Goal: Entertainment & Leisure: Consume media (video, audio)

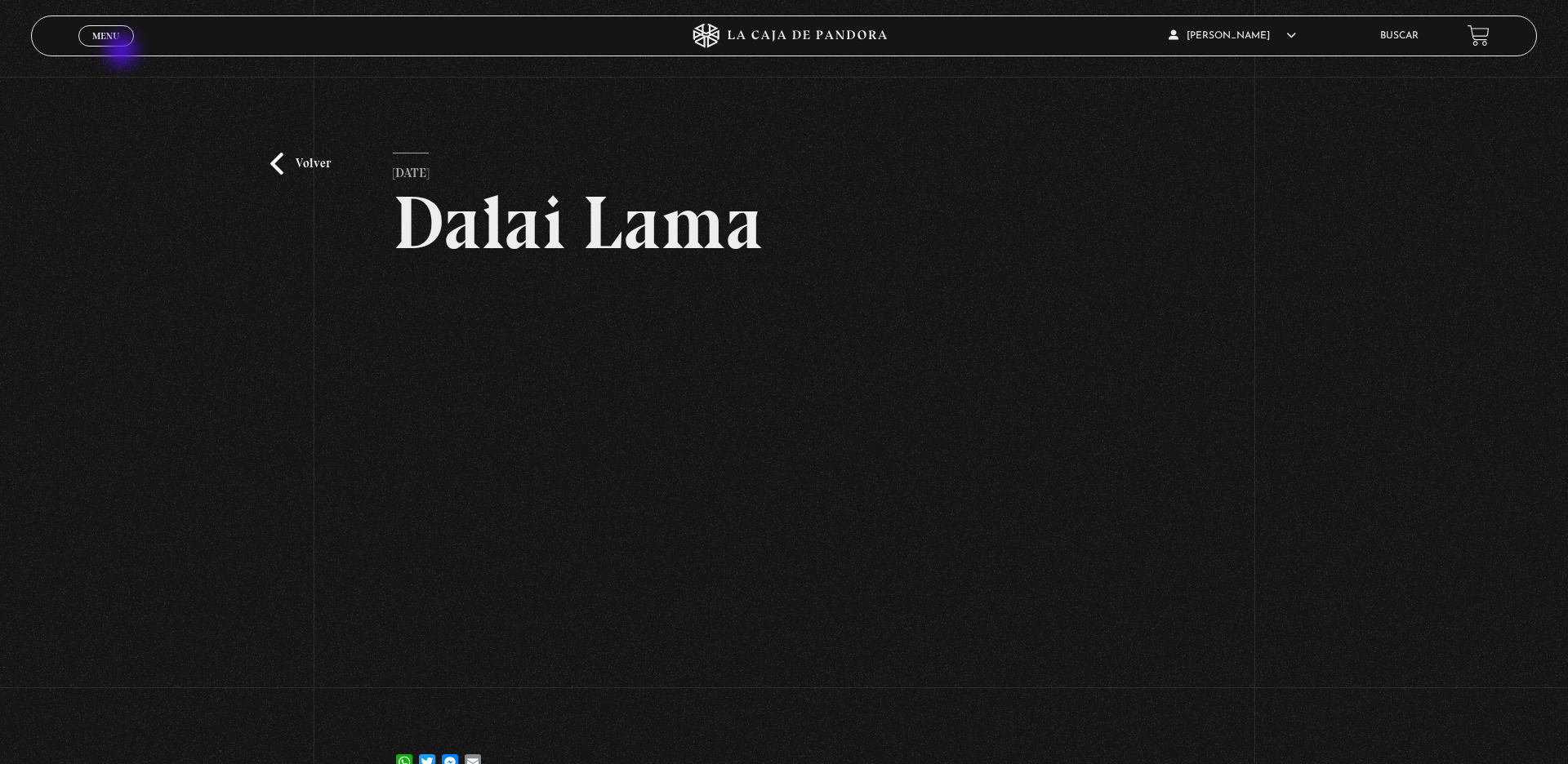
click at [124, 53] on div "Menu Cerrar" at bounding box center [313, 36] width 470 height 39
click at [110, 41] on span "Menu" at bounding box center [105, 35] width 27 height 10
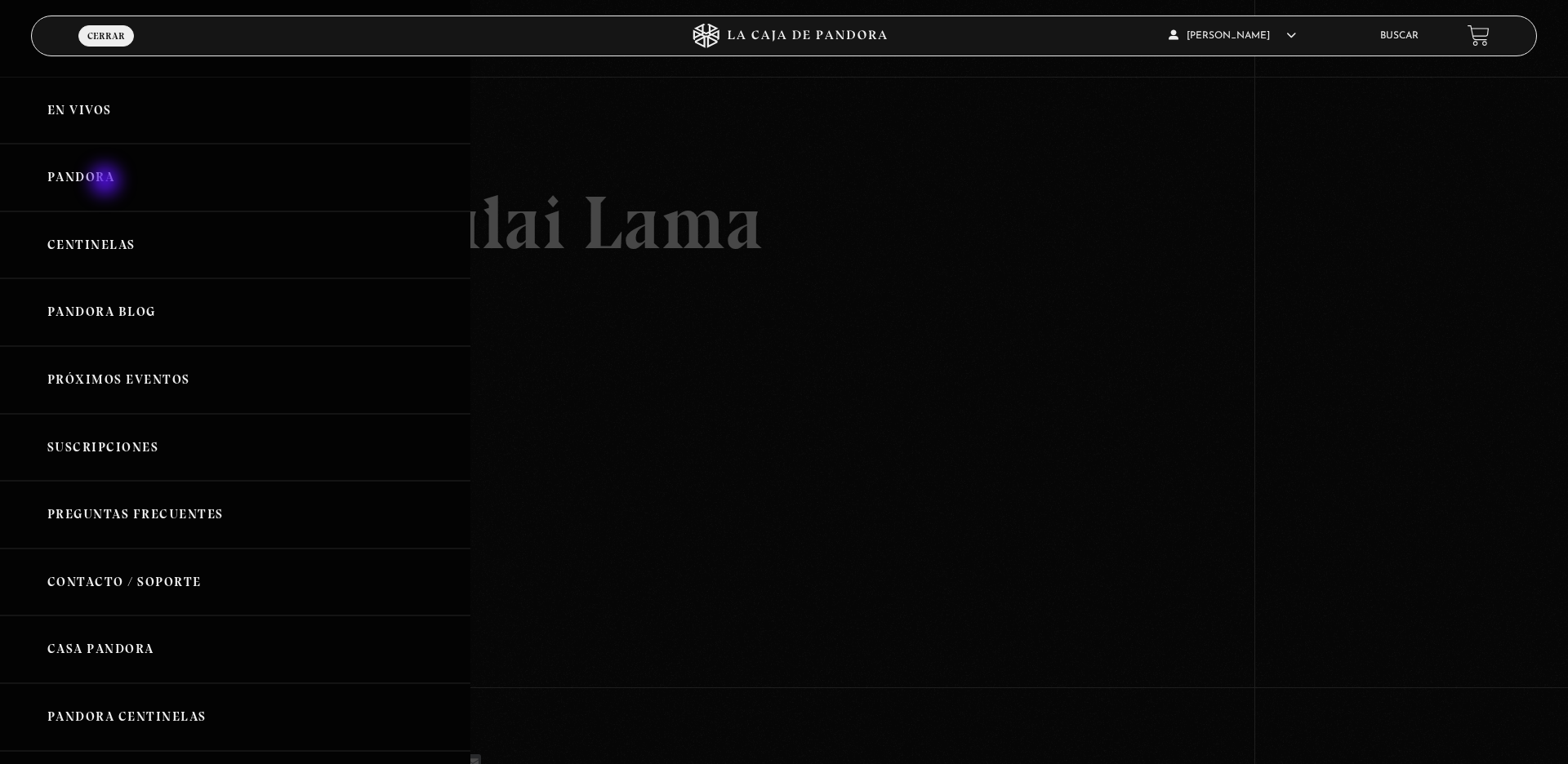
click at [107, 182] on link "Pandora" at bounding box center [235, 177] width 470 height 68
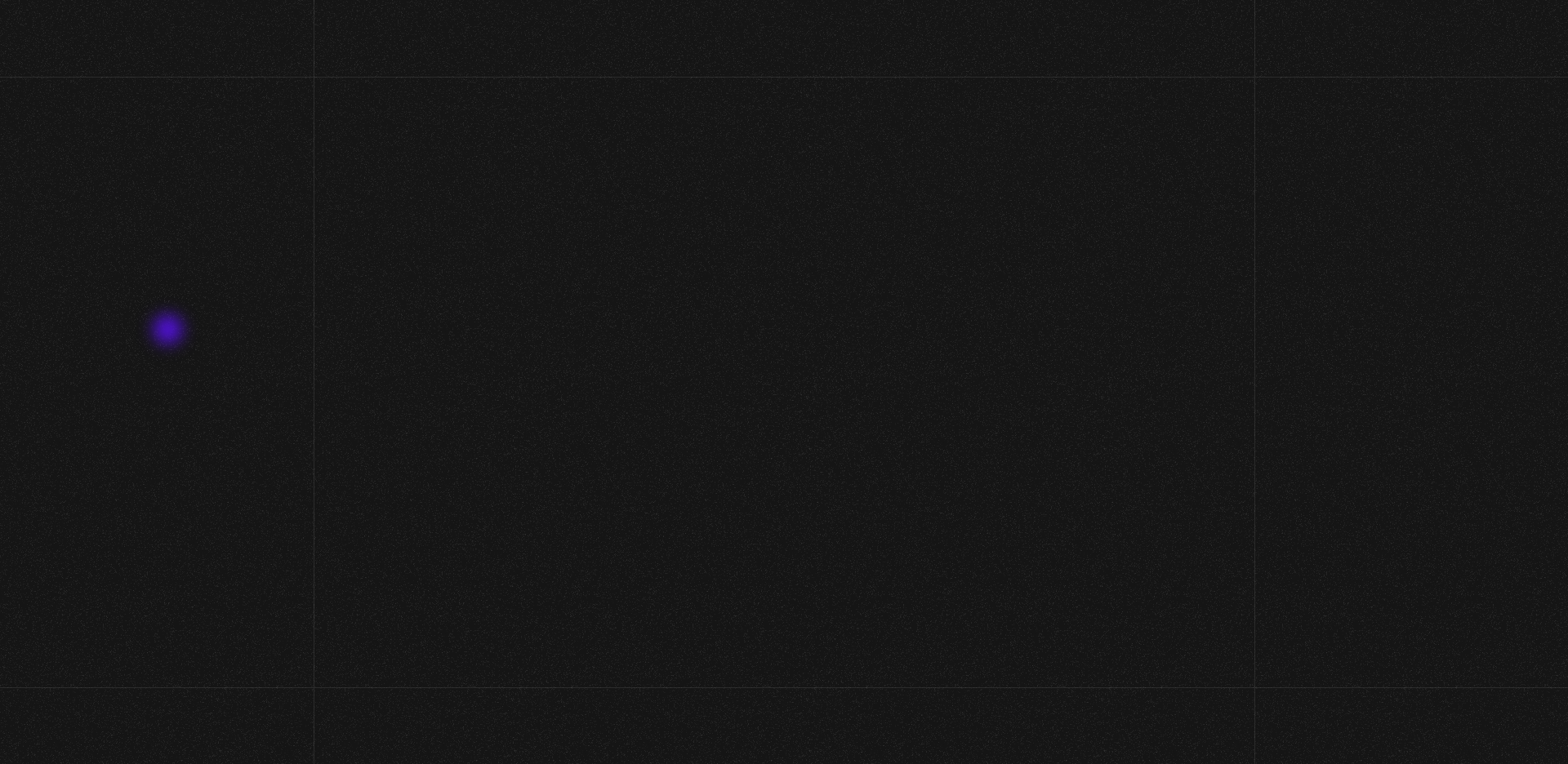
scroll to position [76, 0]
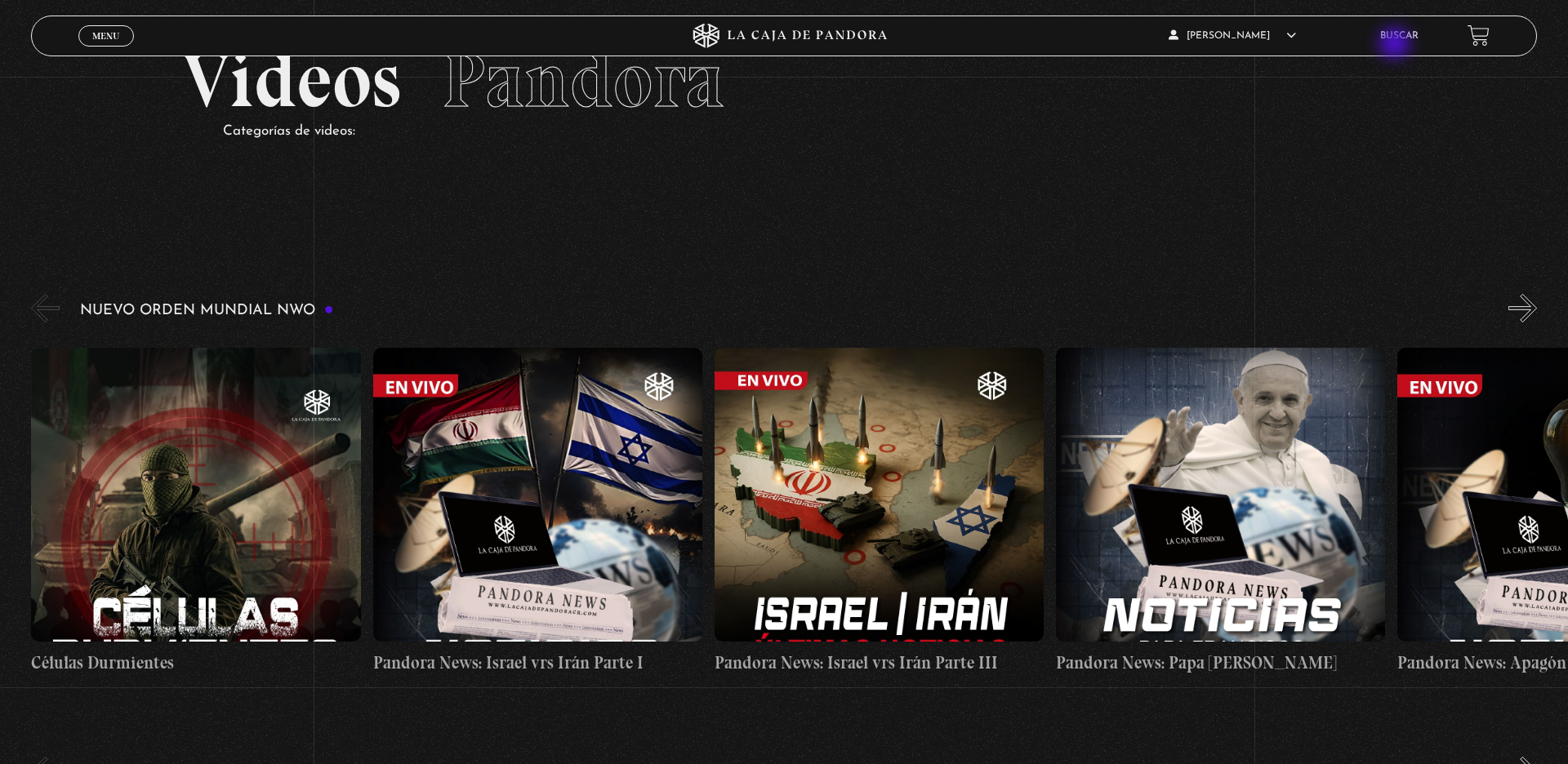
click at [1397, 45] on li "Buscar" at bounding box center [1400, 35] width 39 height 25
click at [1396, 41] on link "Buscar" at bounding box center [1400, 35] width 39 height 10
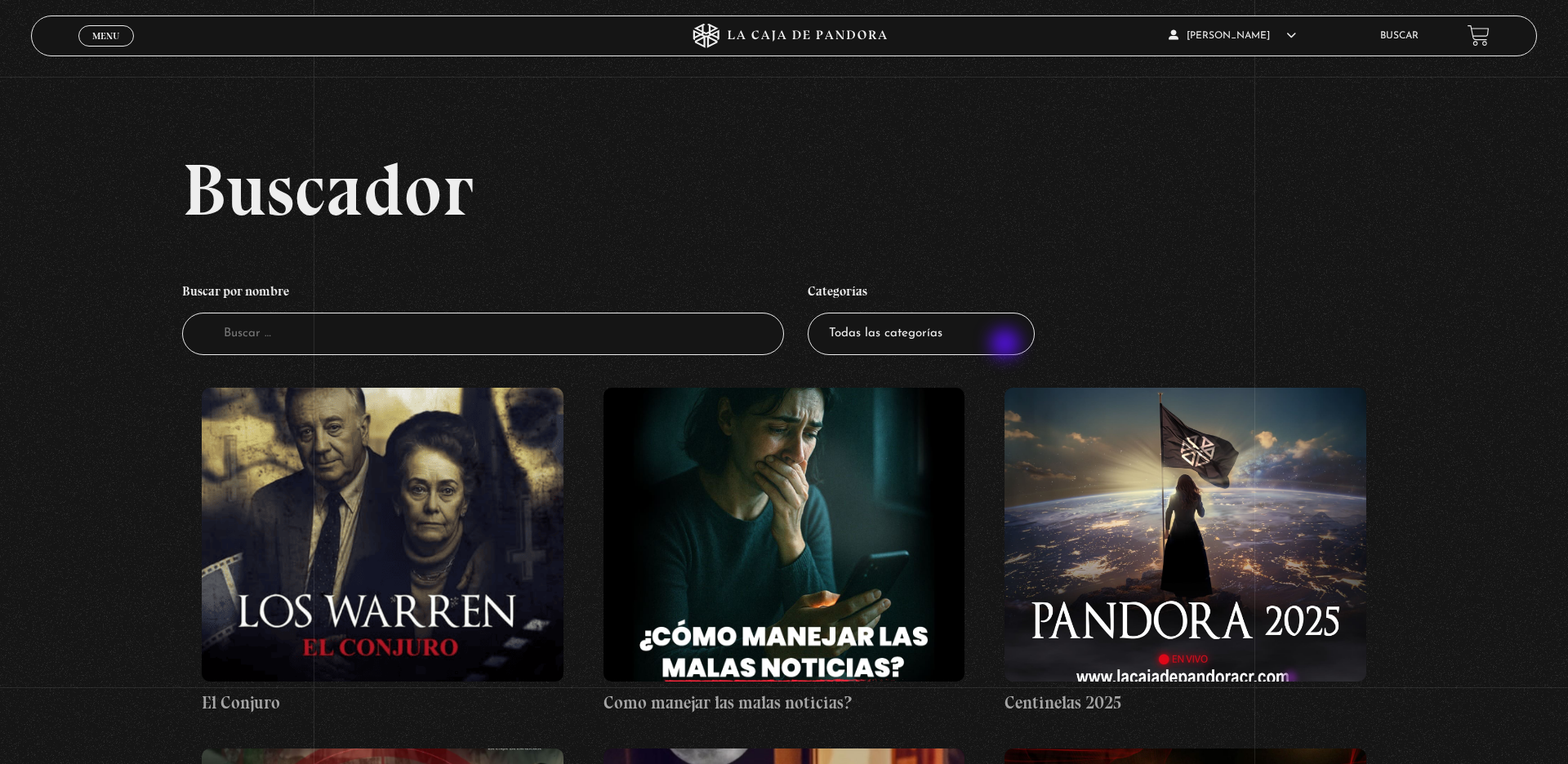
click at [1006, 346] on select "Todas las categorías 11:11 Humanitario (1) Amo los [DATE] (2) Análisis de serie…" at bounding box center [920, 333] width 227 height 43
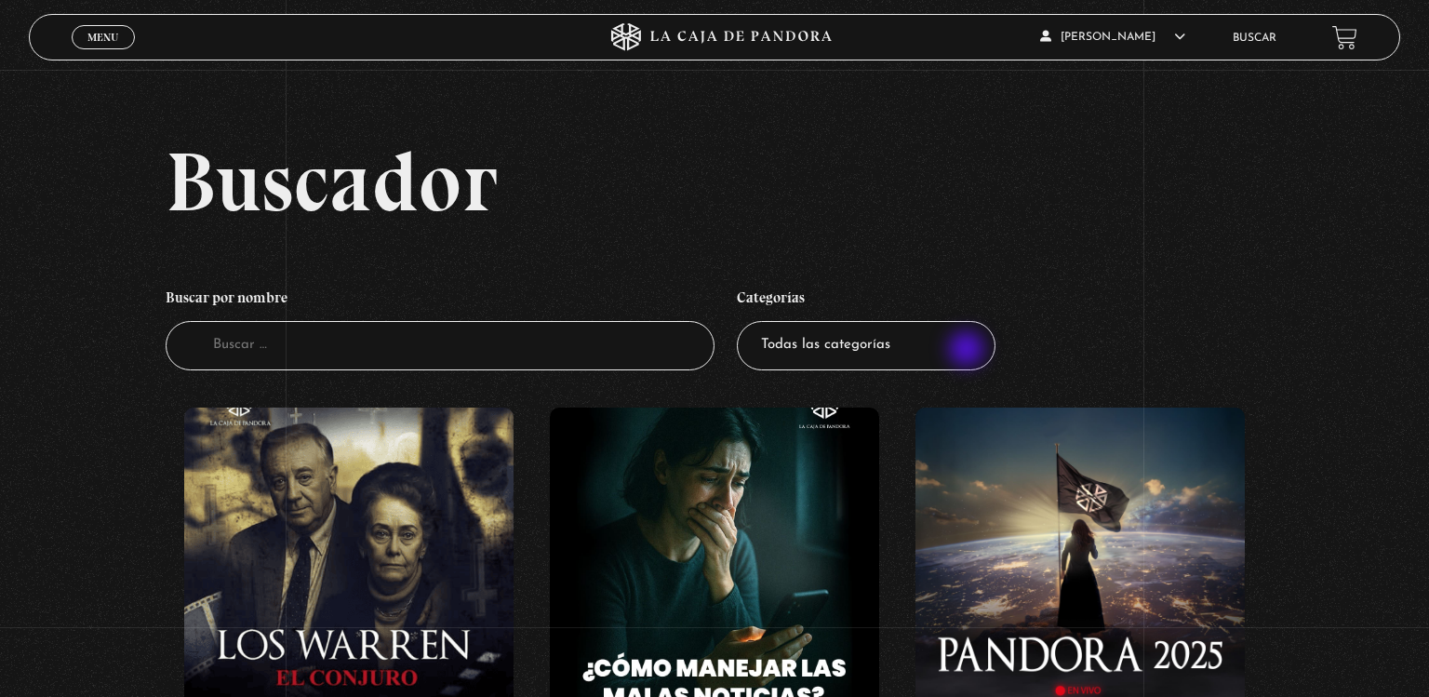
click at [969, 351] on select "Todas las categorías 11:11 Humanitario (1) Amo los [DATE] (2) Análisis de serie…" at bounding box center [866, 345] width 259 height 49
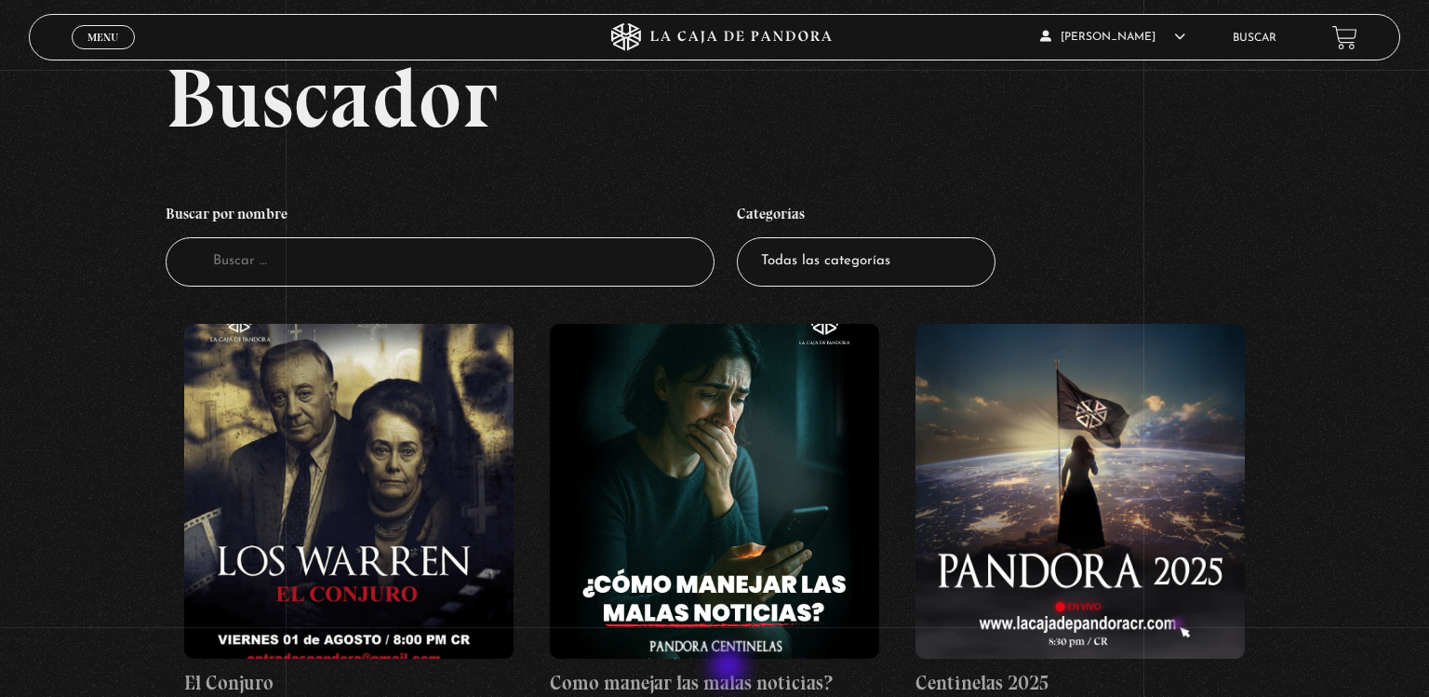
scroll to position [112, 0]
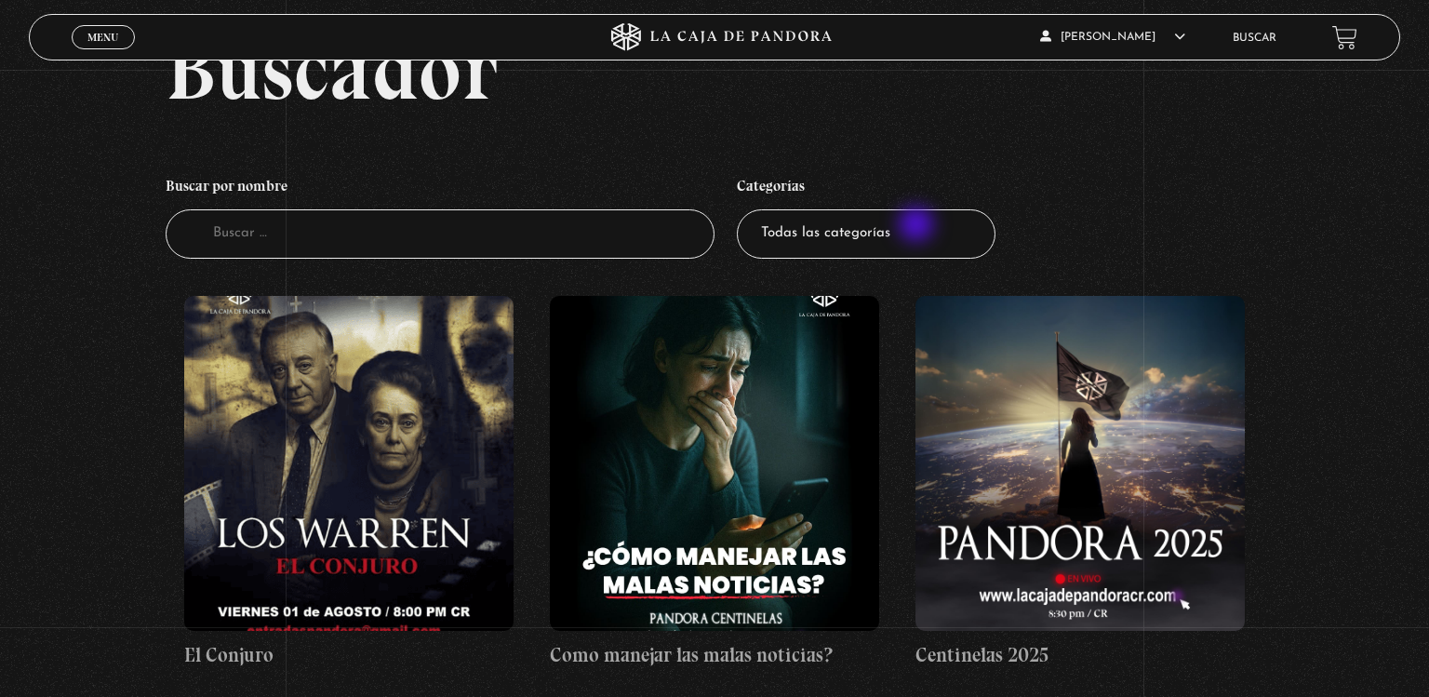
click at [919, 225] on select "Todas las categorías 11:11 Humanitario (1) Amo los Lunes (2) Análisis de series…" at bounding box center [866, 233] width 259 height 49
select select "hacktivismo"
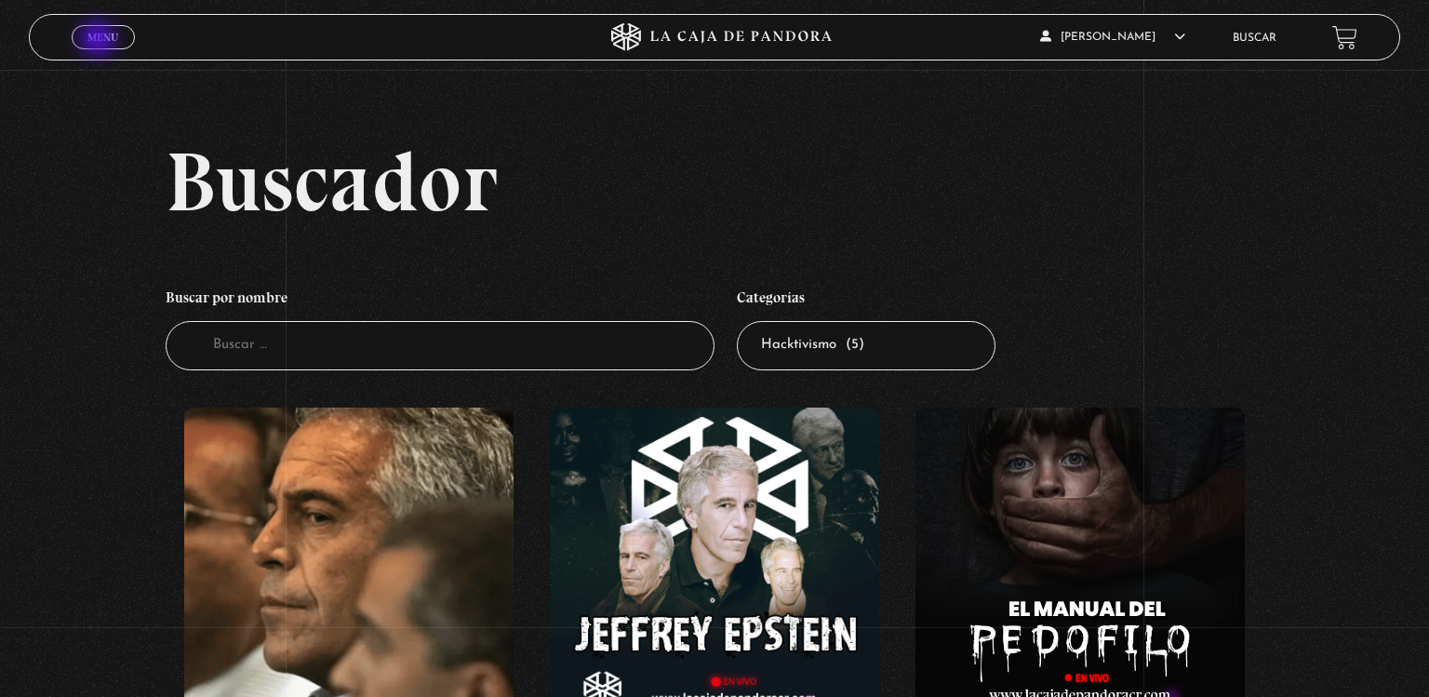
click at [100, 41] on span "Menu" at bounding box center [102, 37] width 31 height 11
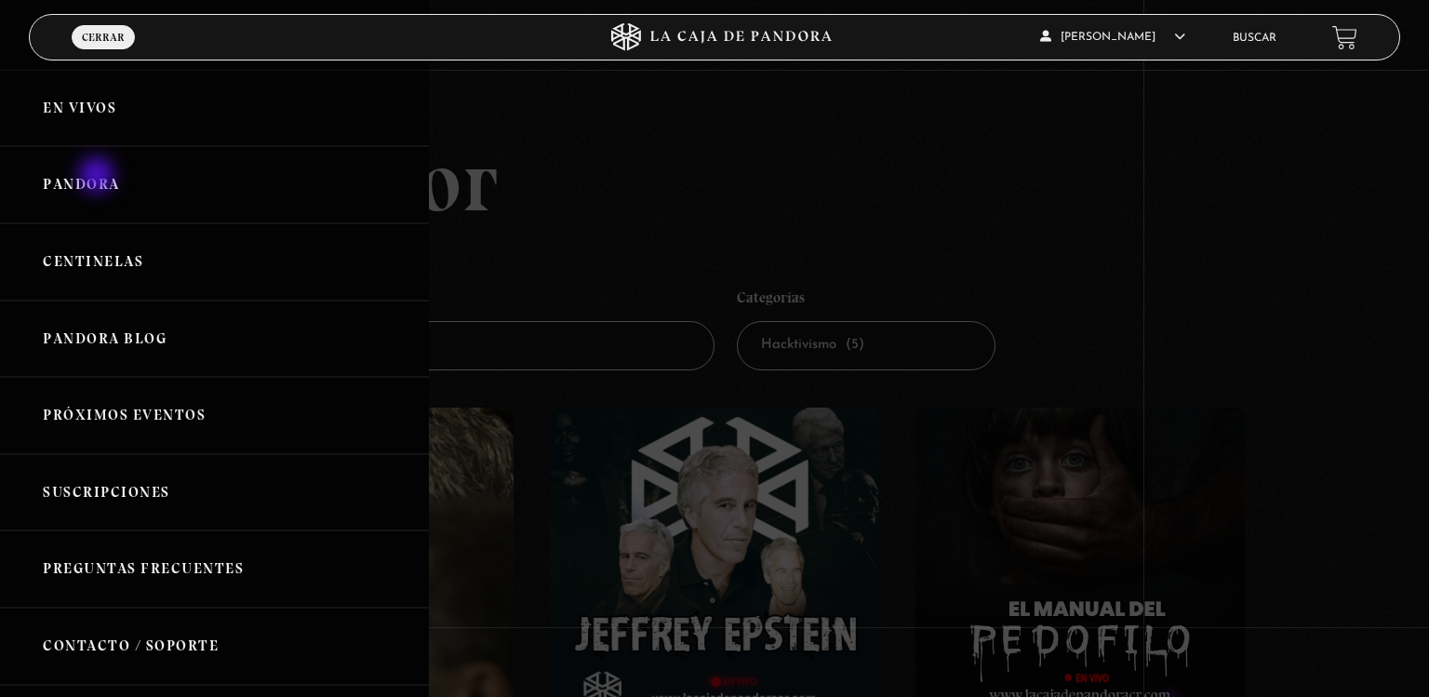
click at [99, 177] on link "Pandora" at bounding box center [214, 184] width 429 height 77
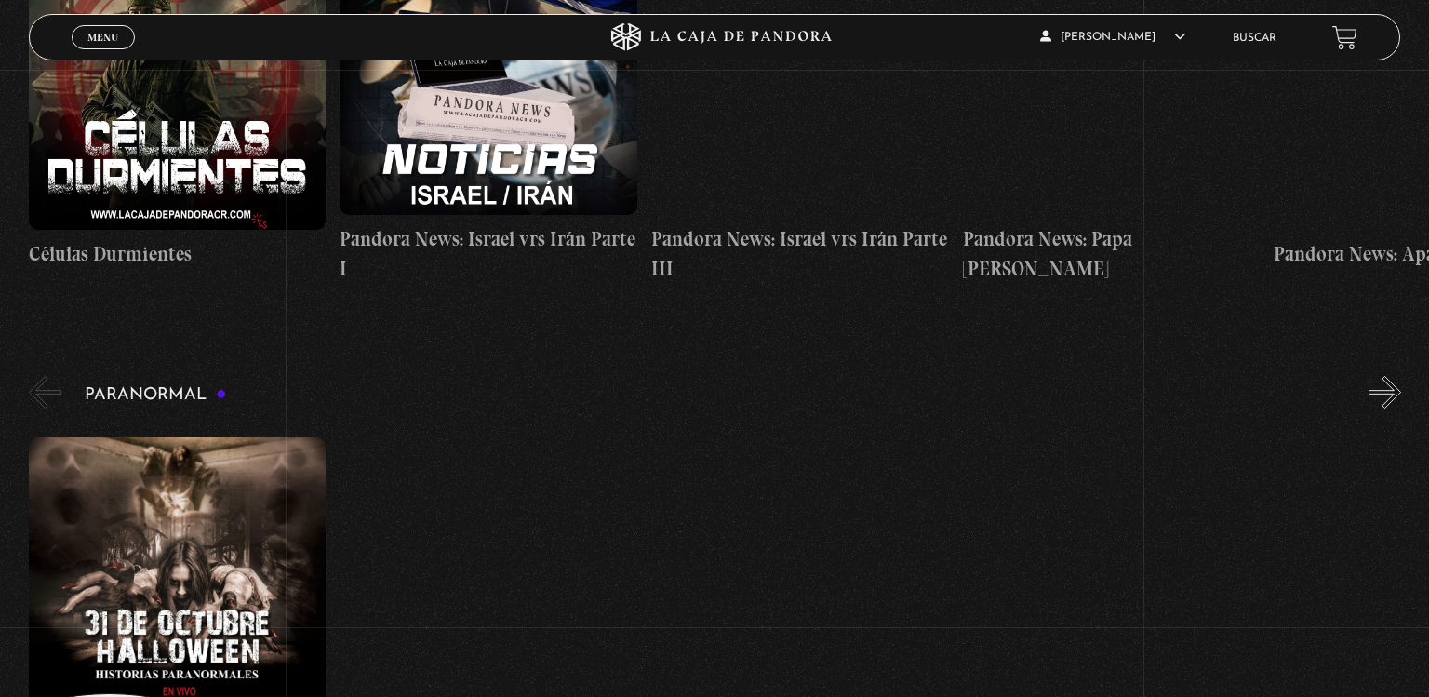
scroll to position [605, 0]
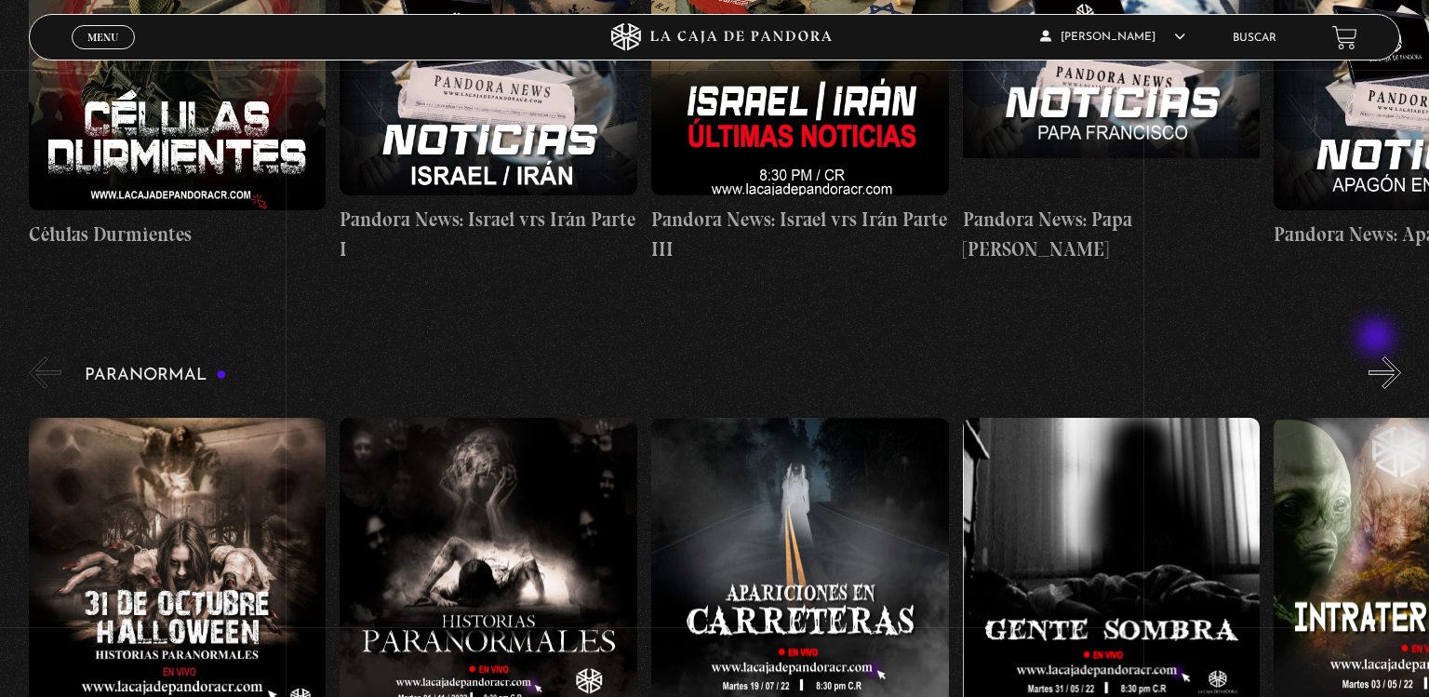
click at [1378, 356] on button "»" at bounding box center [1385, 372] width 33 height 33
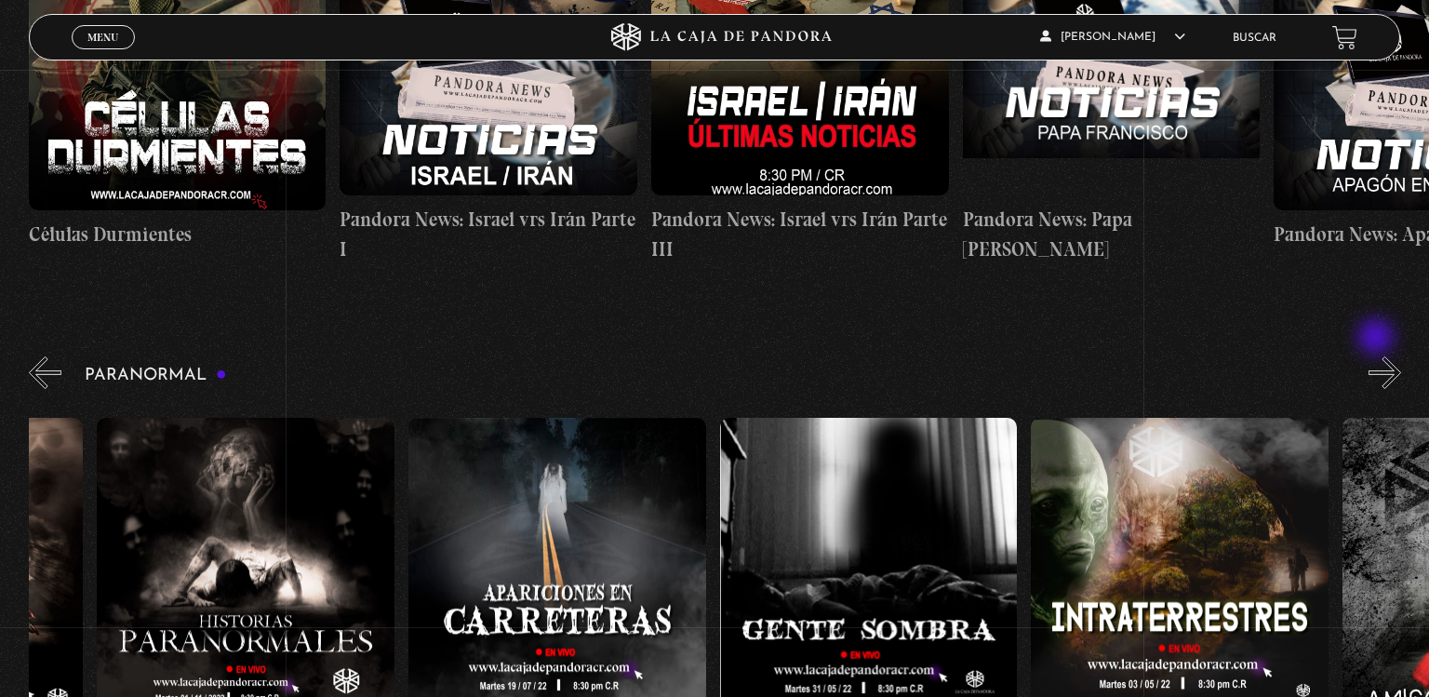
click at [1378, 356] on button "»" at bounding box center [1385, 372] width 33 height 33
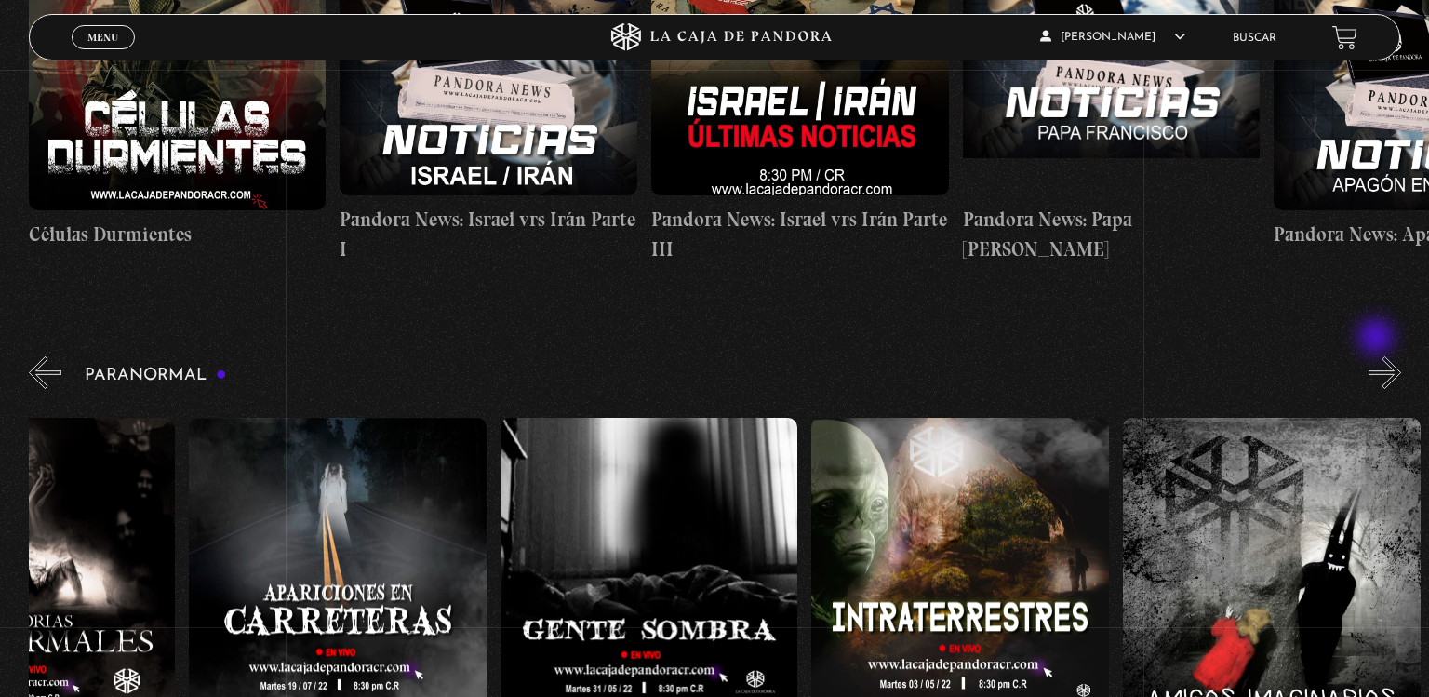
click at [1378, 356] on button "»" at bounding box center [1385, 372] width 33 height 33
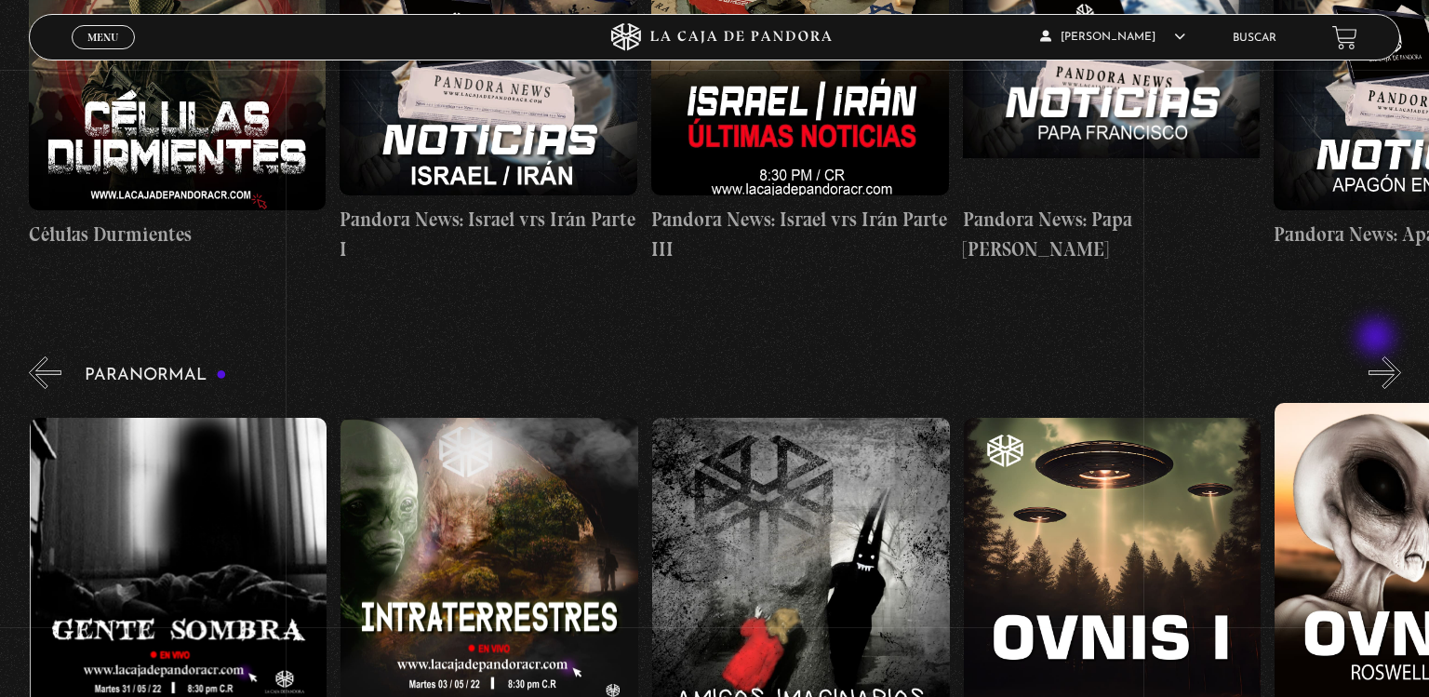
scroll to position [0, 934]
click at [1378, 356] on button "»" at bounding box center [1385, 372] width 33 height 33
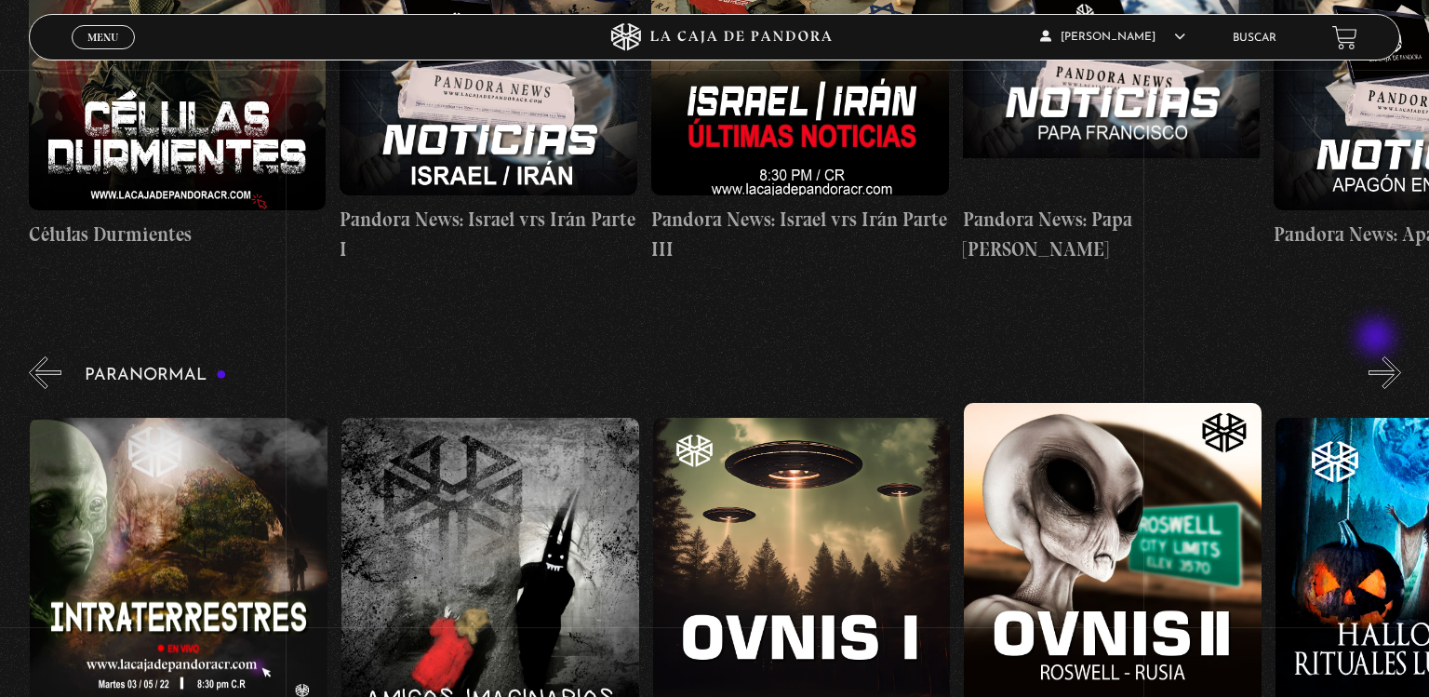
click at [1378, 356] on button "»" at bounding box center [1385, 372] width 33 height 33
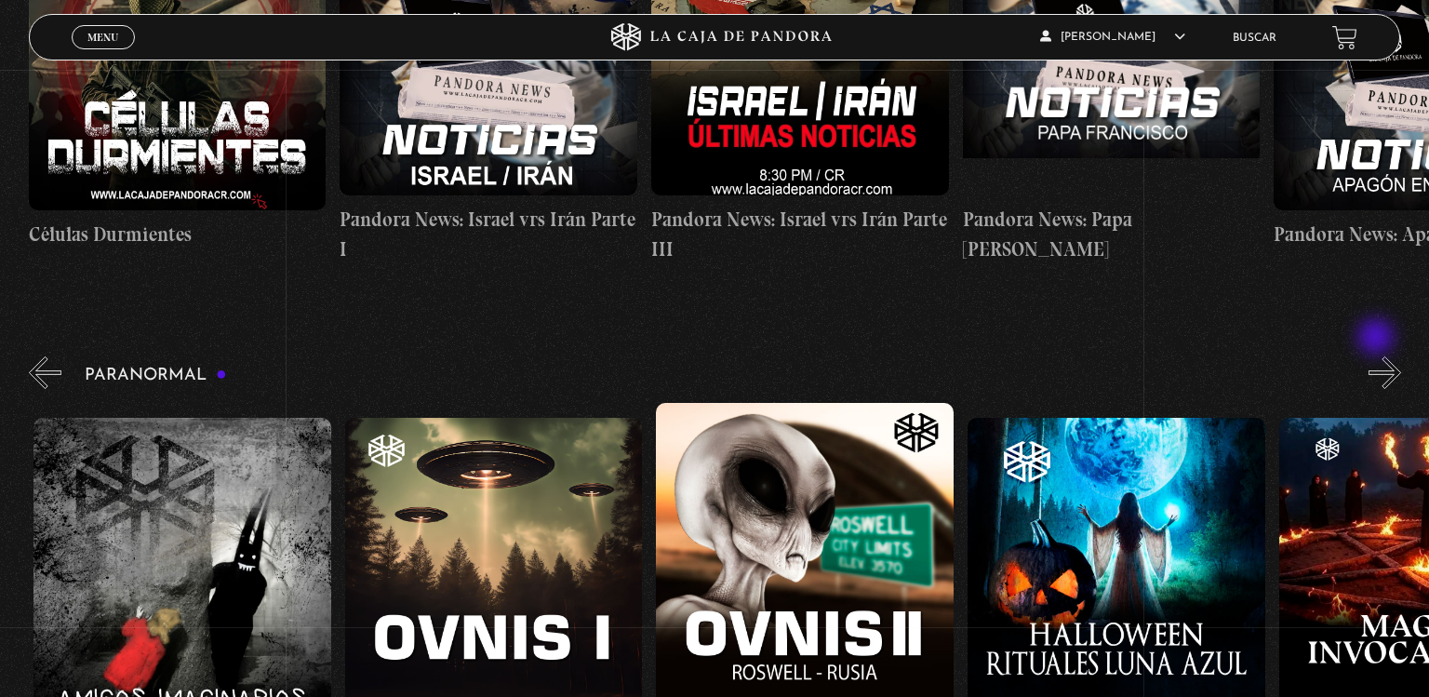
click at [1378, 356] on button "»" at bounding box center [1385, 372] width 33 height 33
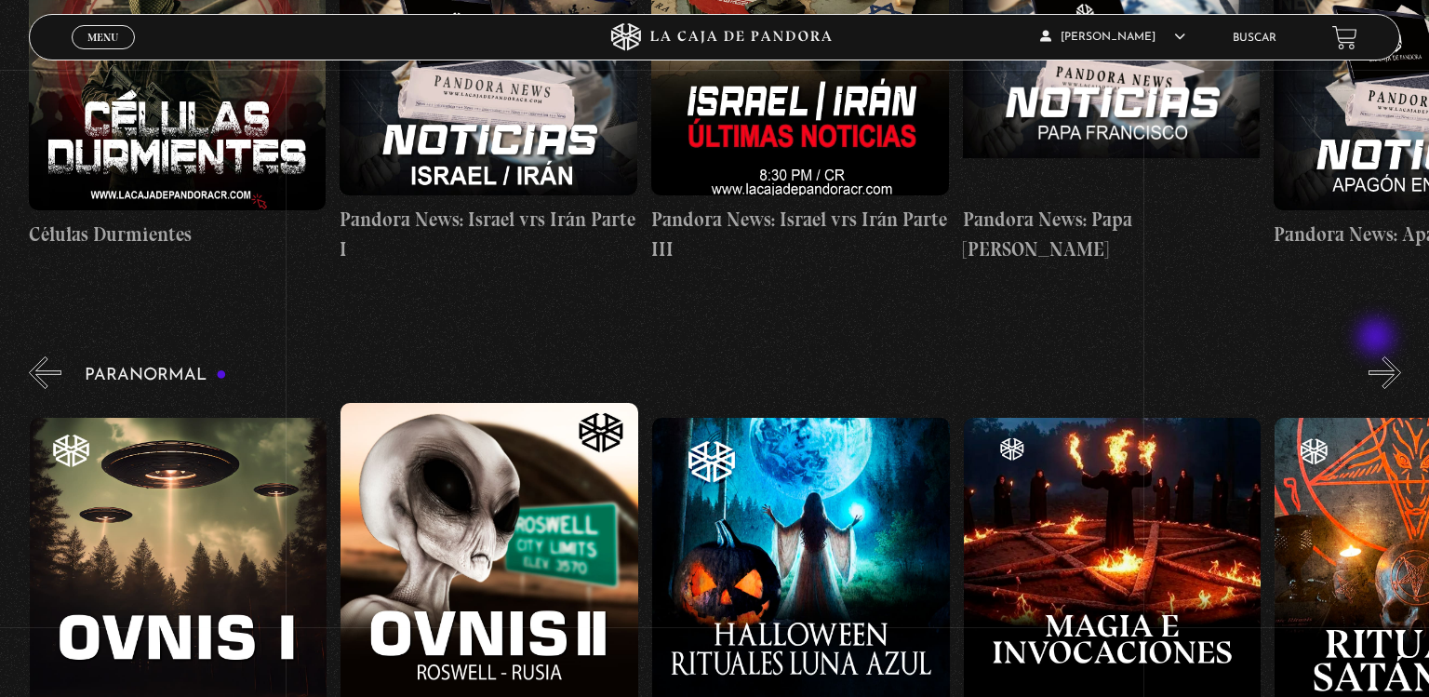
scroll to position [0, 1869]
click at [1378, 356] on button "»" at bounding box center [1385, 372] width 33 height 33
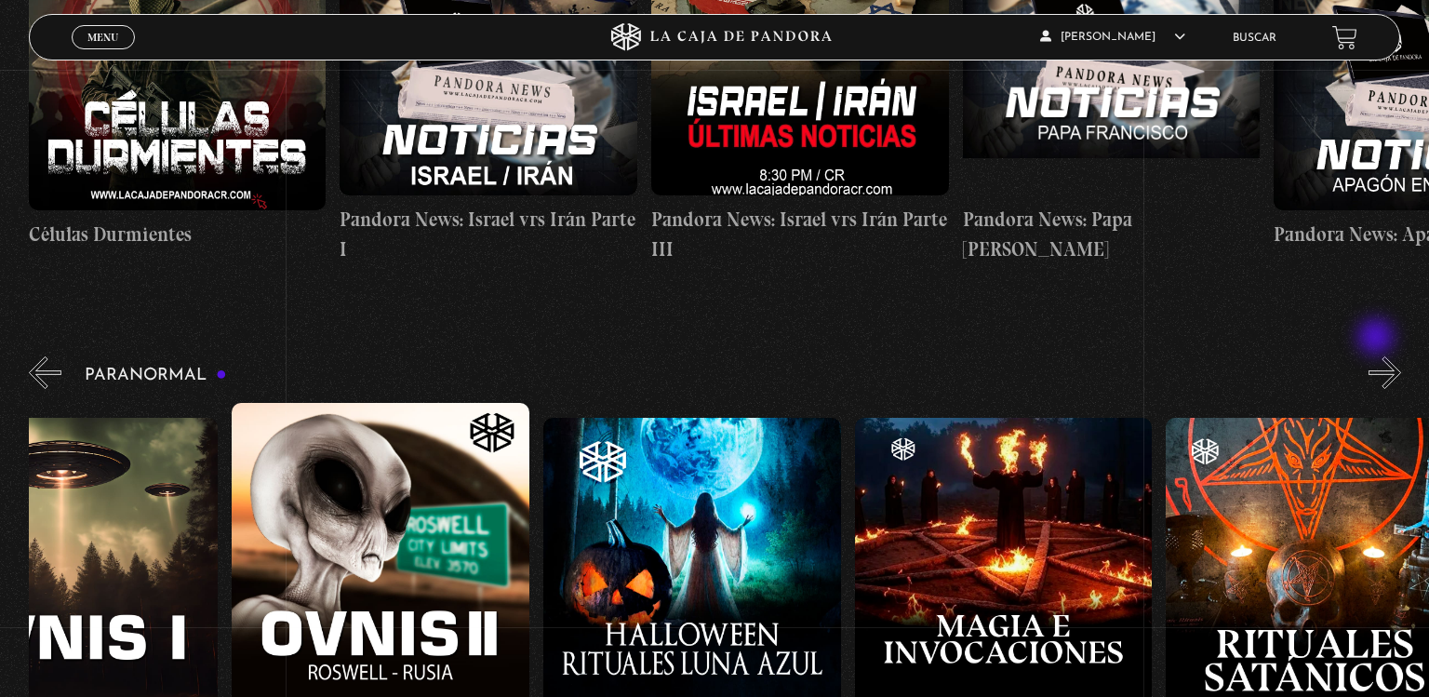
scroll to position [0, 2025]
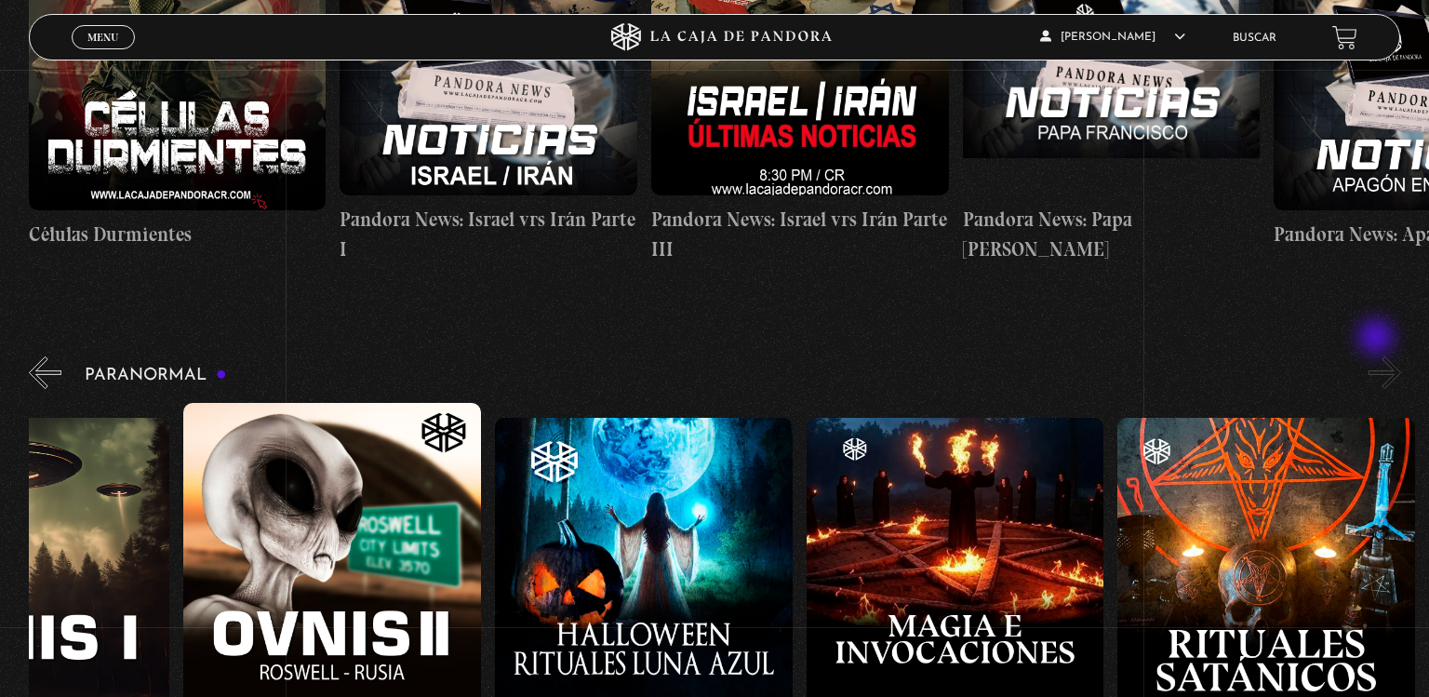
click at [1378, 356] on button "»" at bounding box center [1385, 372] width 33 height 33
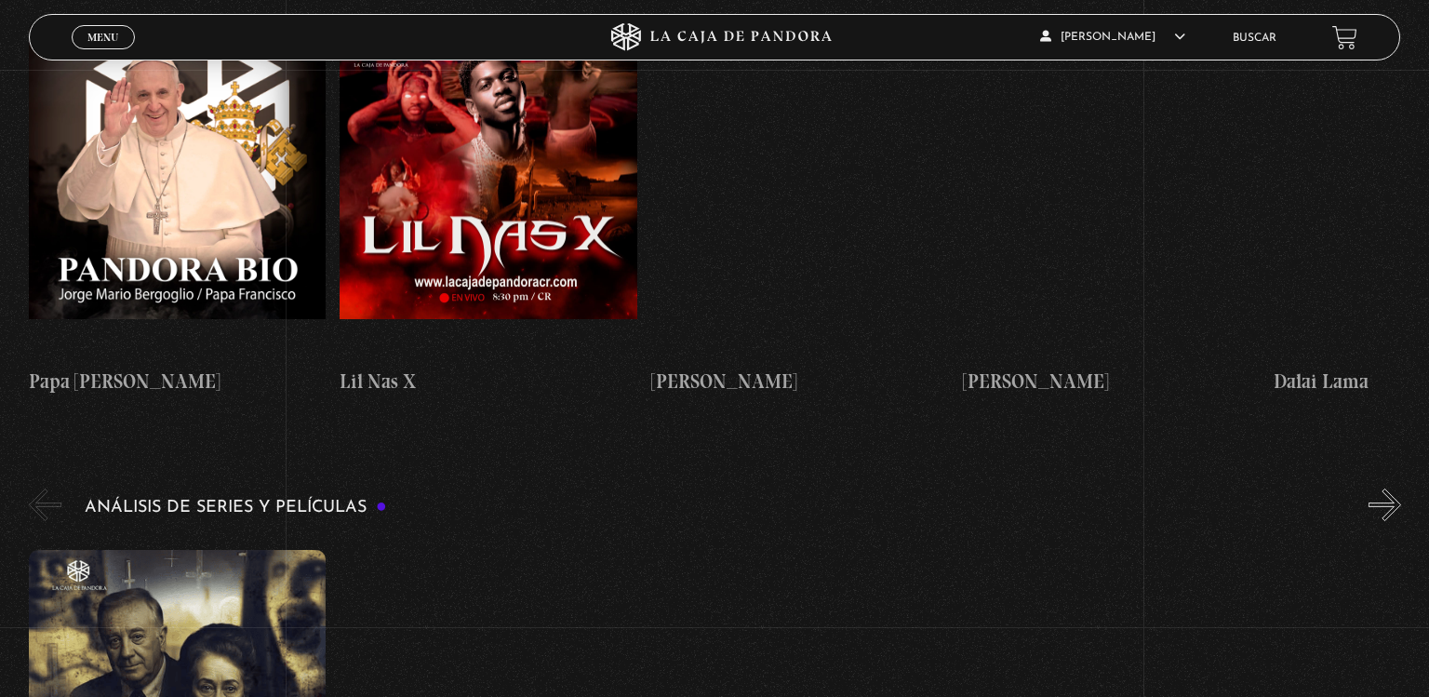
scroll to position [2099, 0]
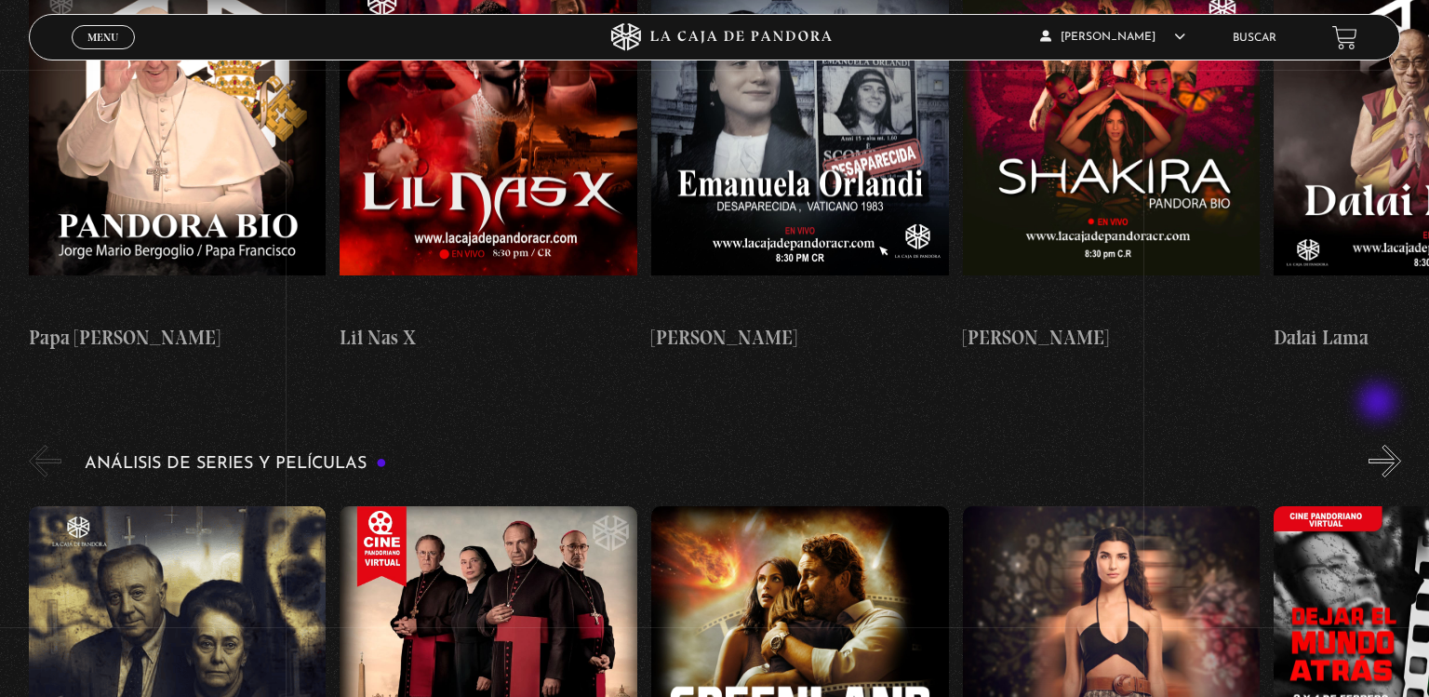
click at [1380, 445] on button "»" at bounding box center [1385, 461] width 33 height 33
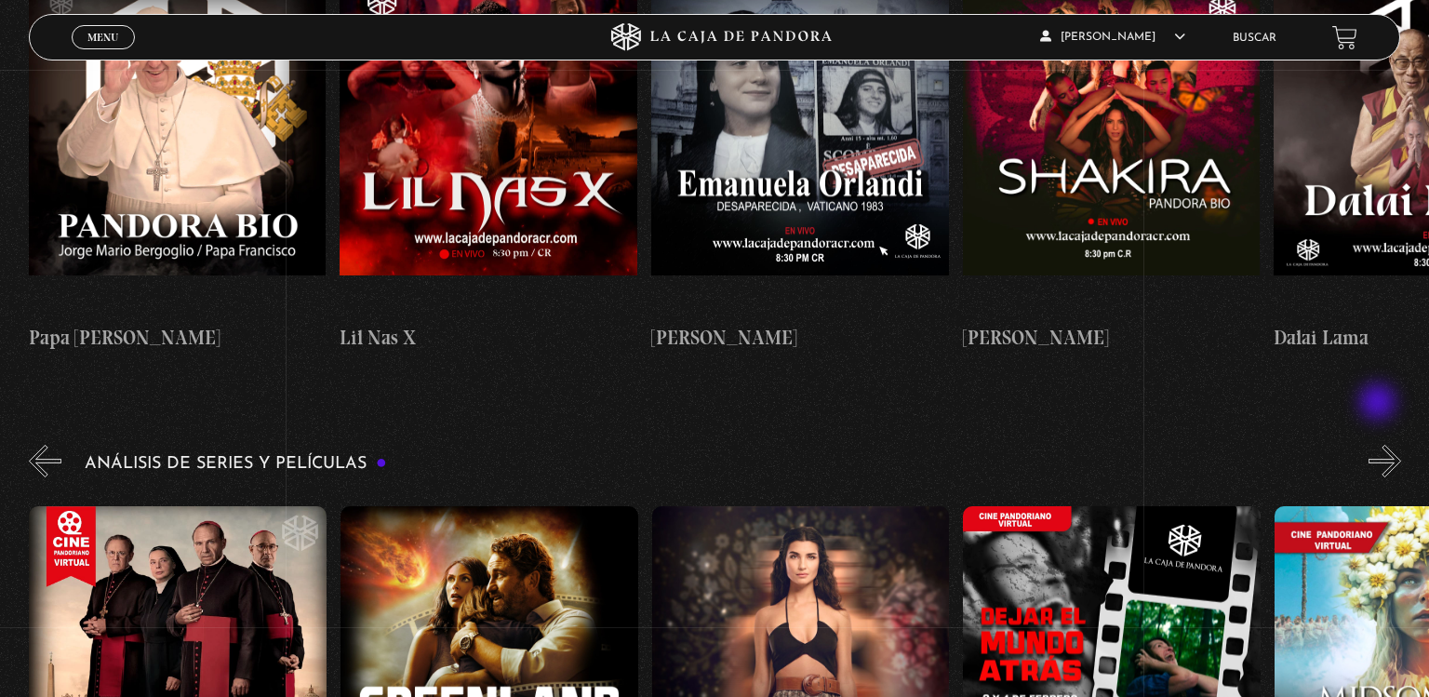
click at [1380, 445] on button "»" at bounding box center [1385, 461] width 33 height 33
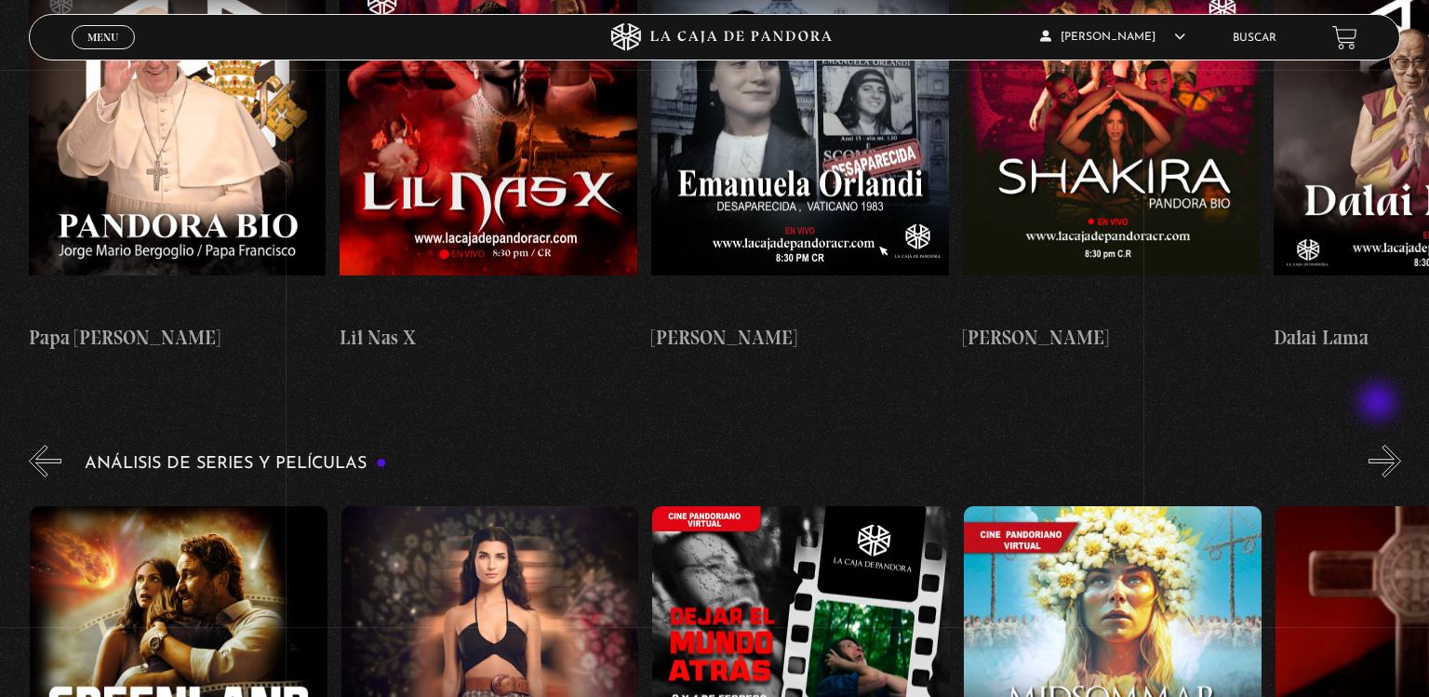
click at [1380, 445] on button "»" at bounding box center [1385, 461] width 33 height 33
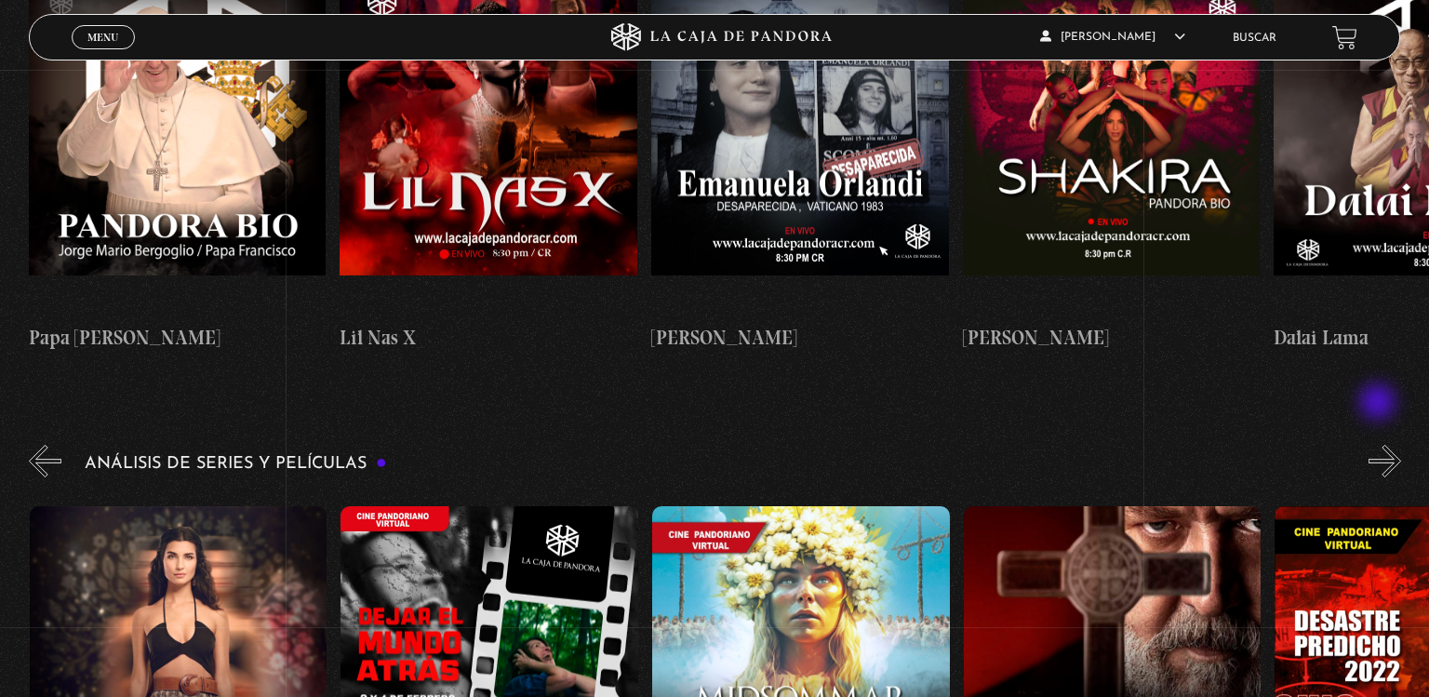
click at [1380, 445] on button "»" at bounding box center [1385, 461] width 33 height 33
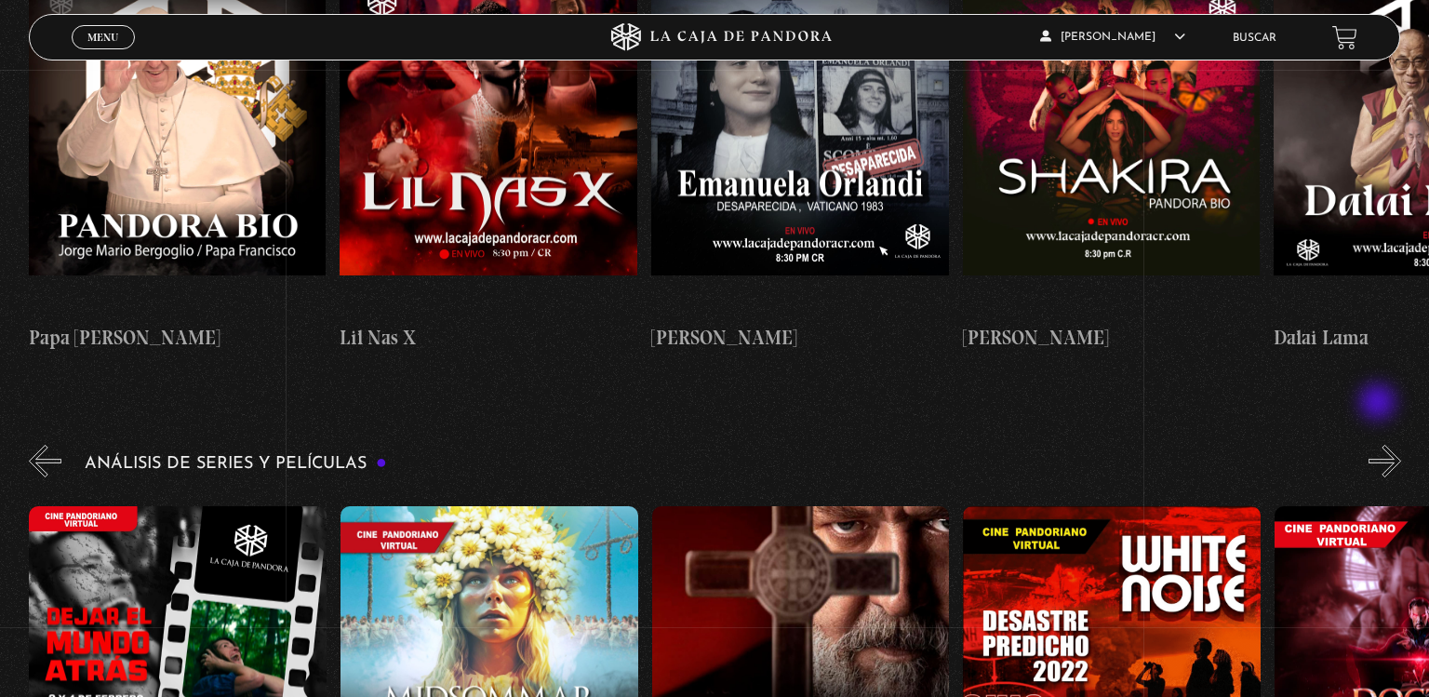
click at [1380, 445] on button "»" at bounding box center [1385, 461] width 33 height 33
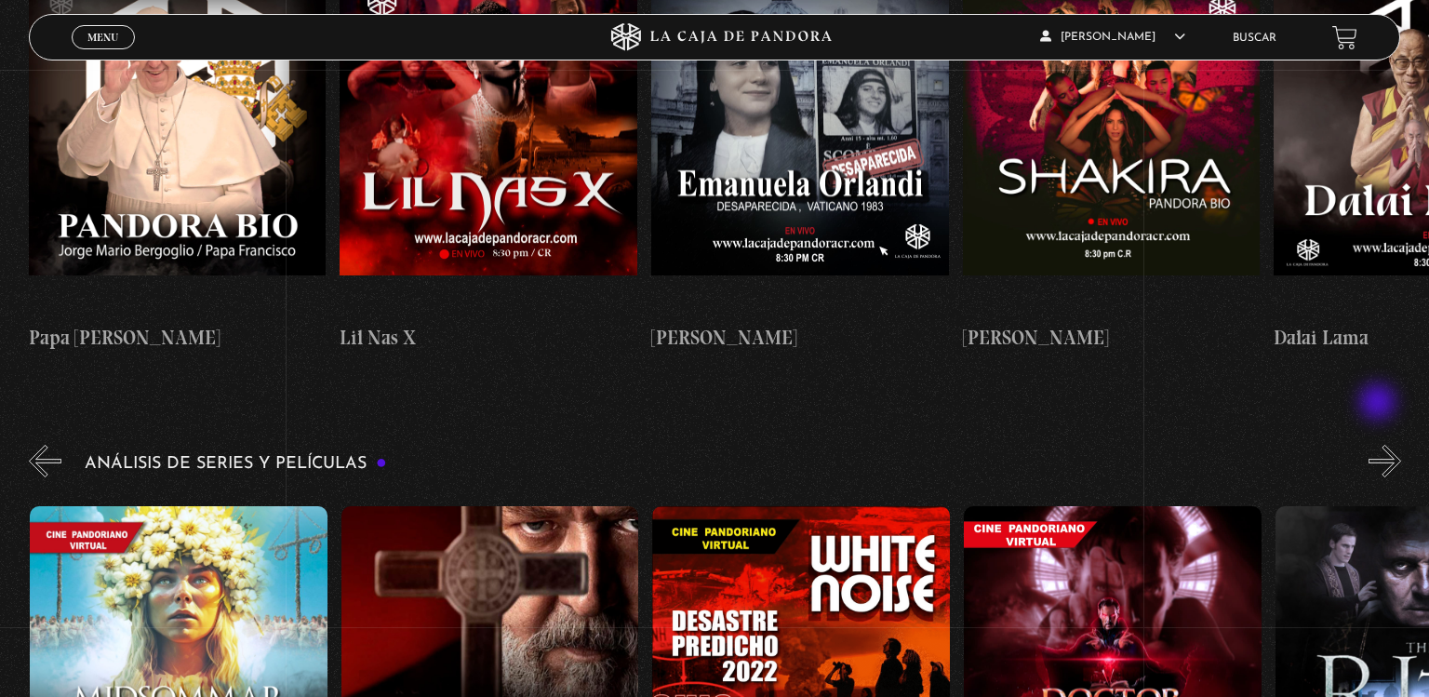
click at [1380, 445] on button "»" at bounding box center [1385, 461] width 33 height 33
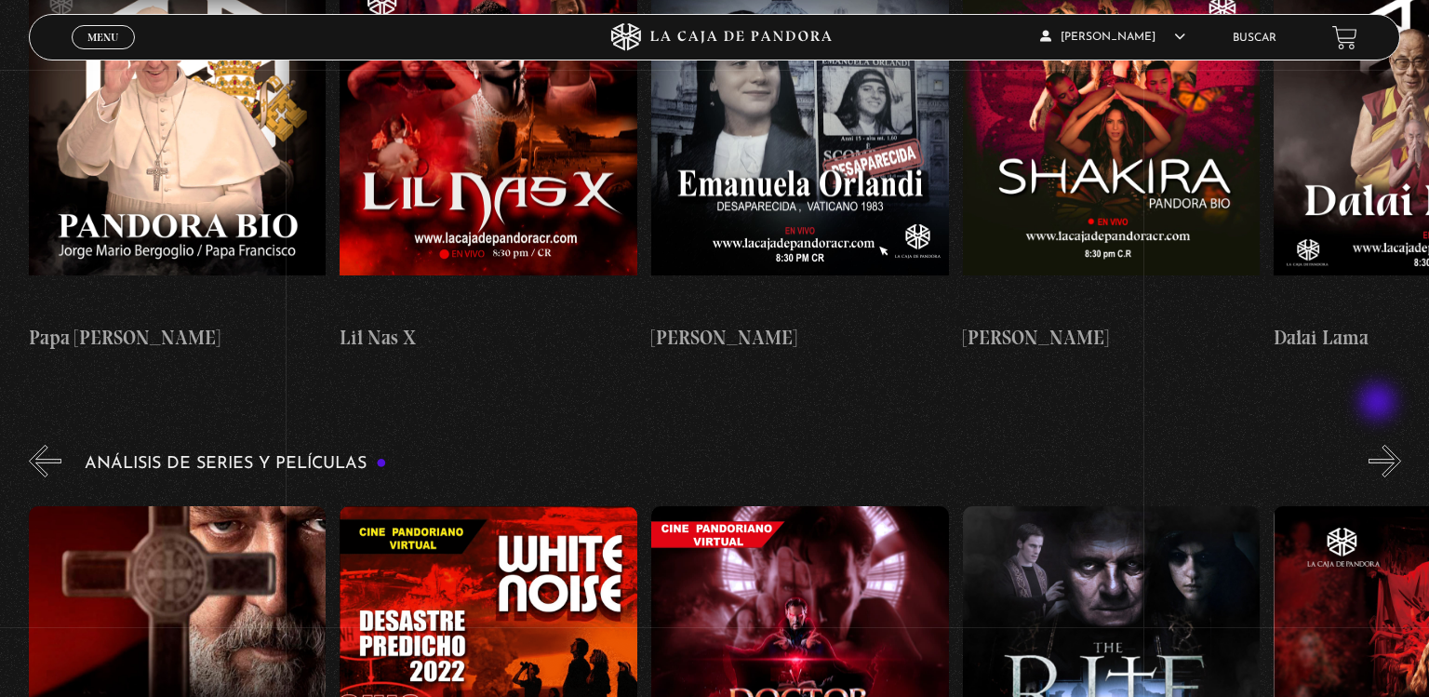
click at [1380, 445] on button "»" at bounding box center [1385, 461] width 33 height 33
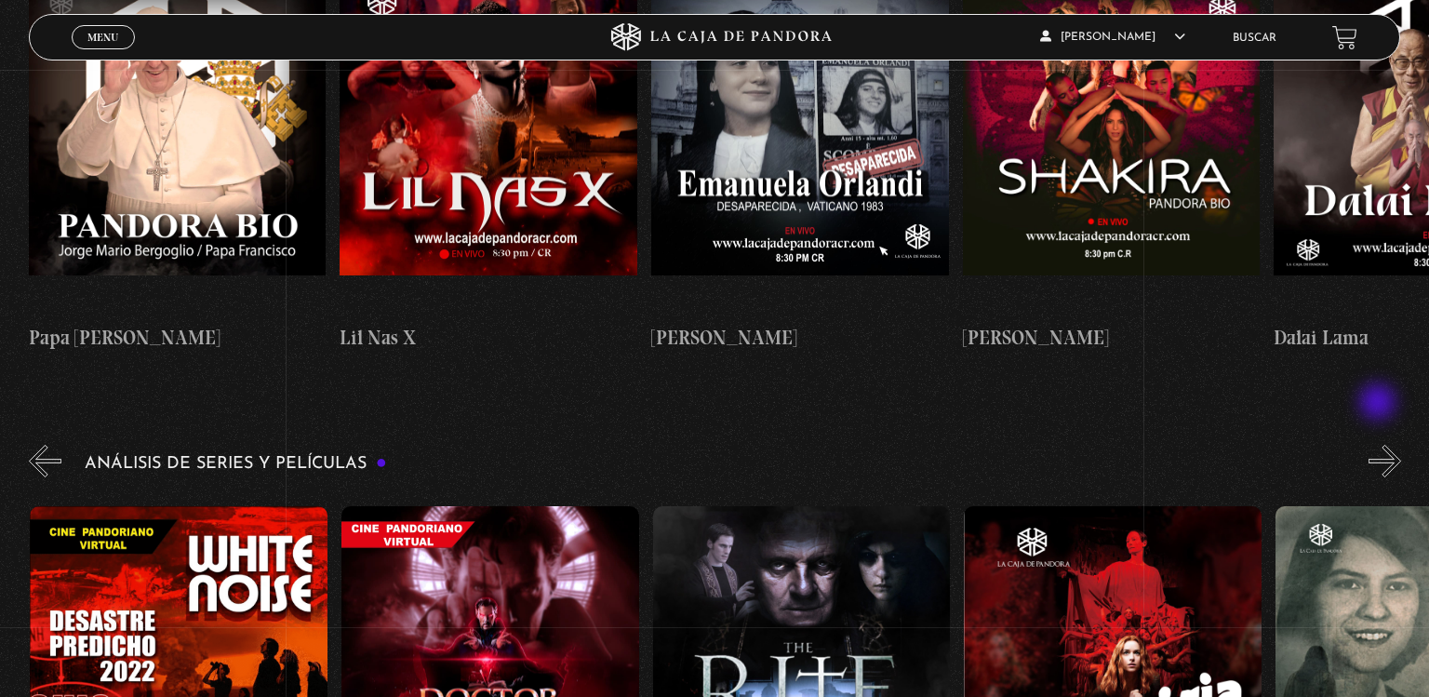
scroll to position [0, 2179]
click at [1380, 445] on button "»" at bounding box center [1385, 461] width 33 height 33
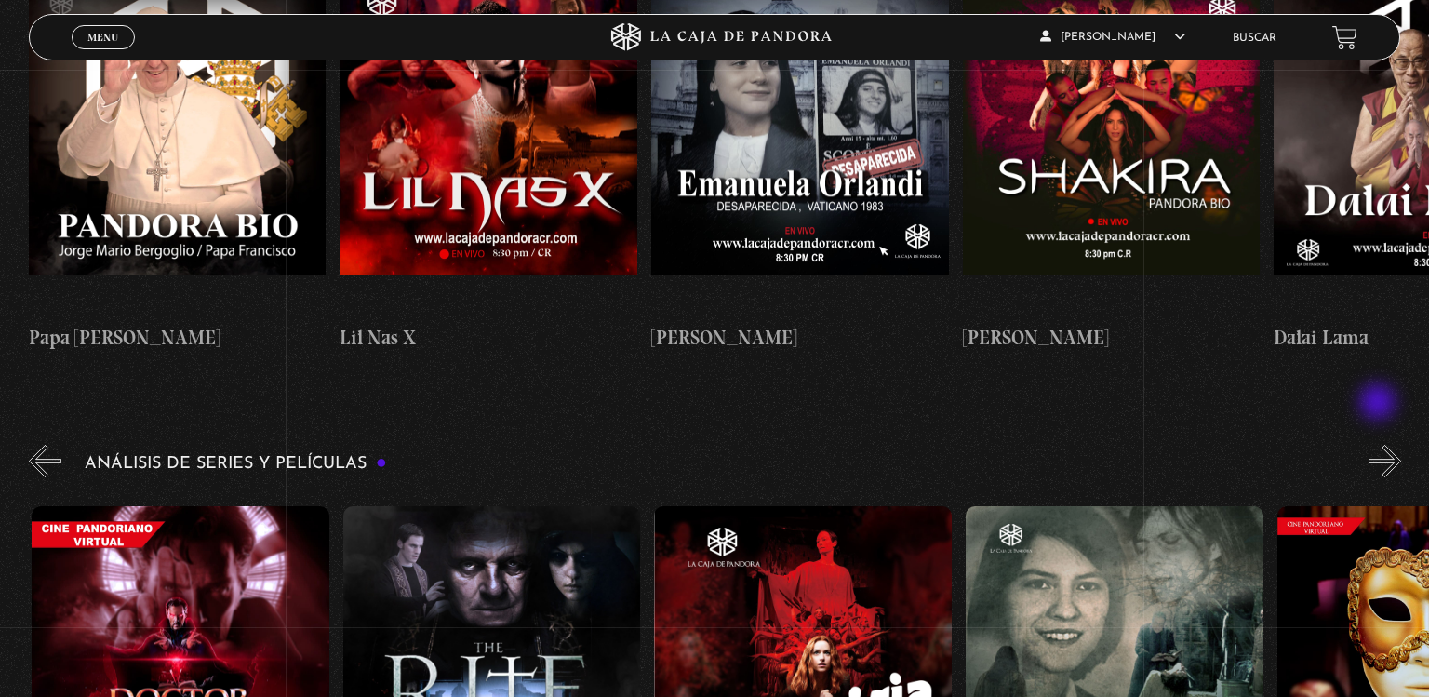
scroll to position [0, 2490]
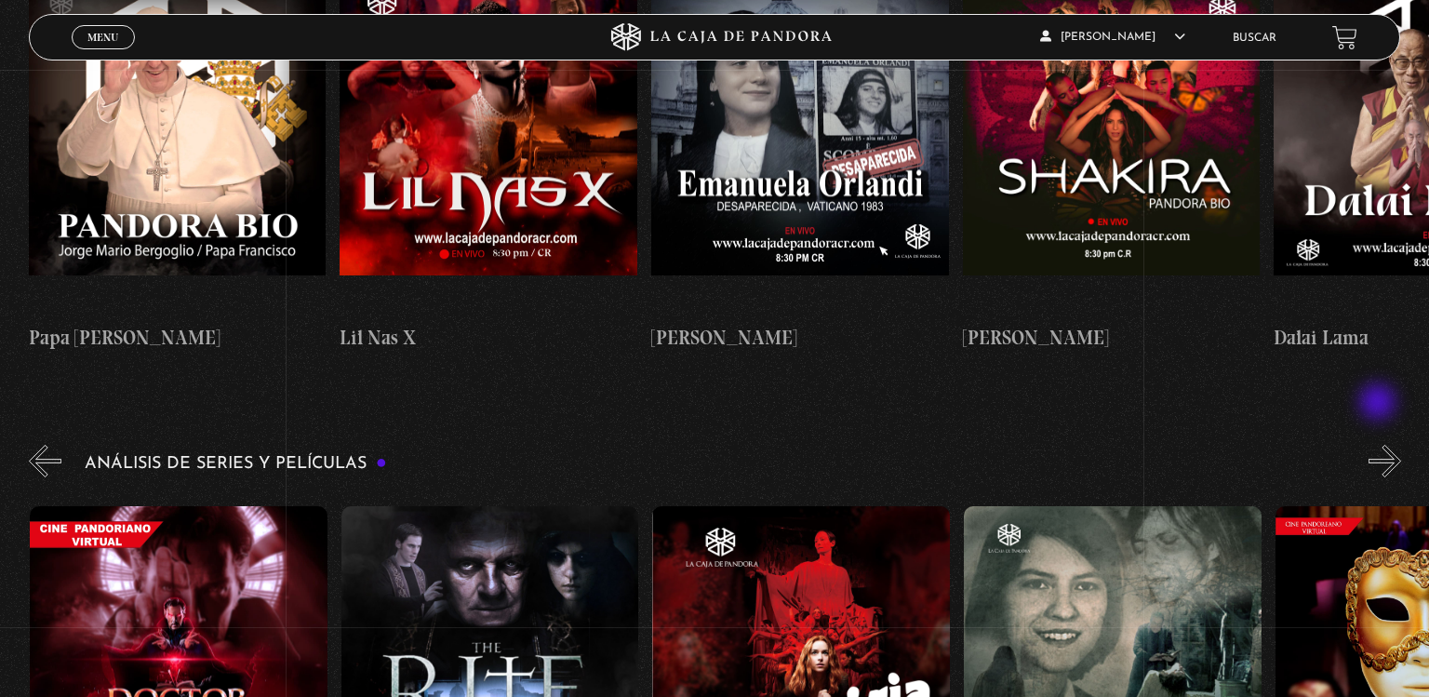
click at [1380, 445] on button "»" at bounding box center [1385, 461] width 33 height 33
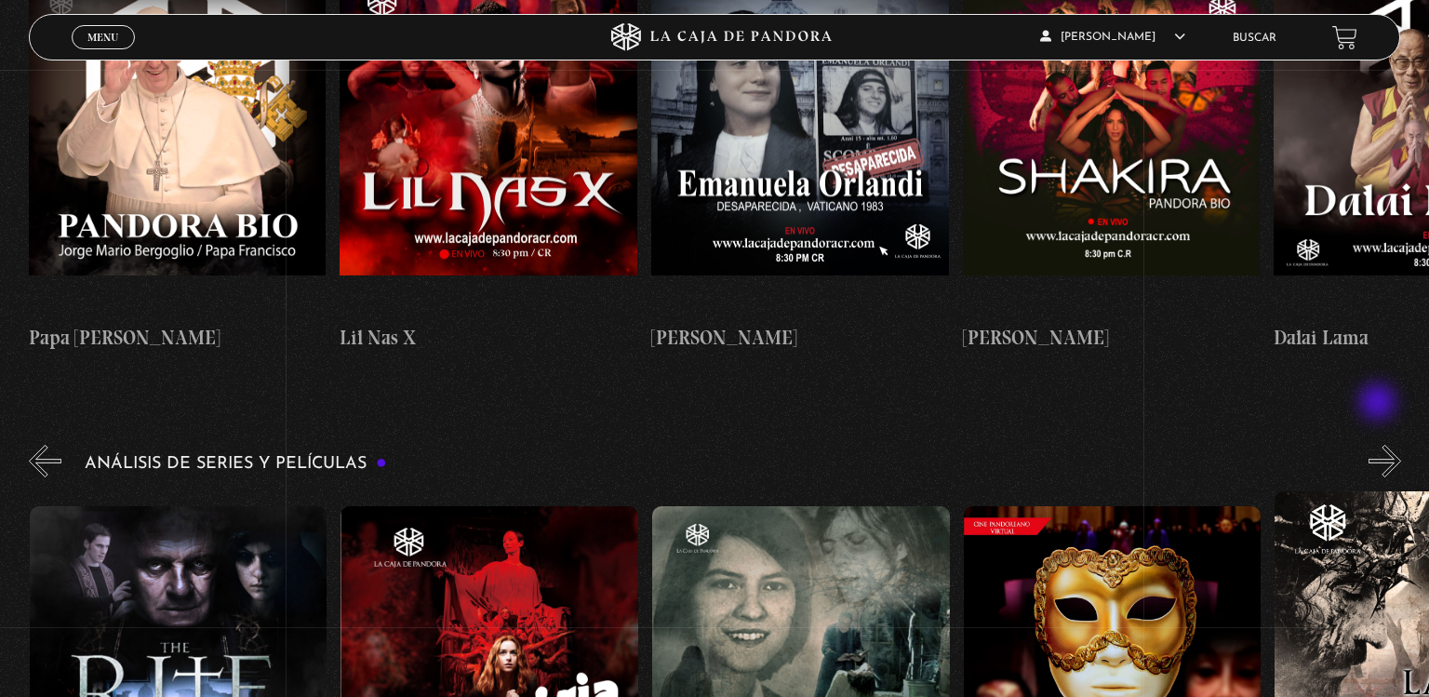
scroll to position [0, 2803]
click at [1380, 445] on button "»" at bounding box center [1385, 461] width 33 height 33
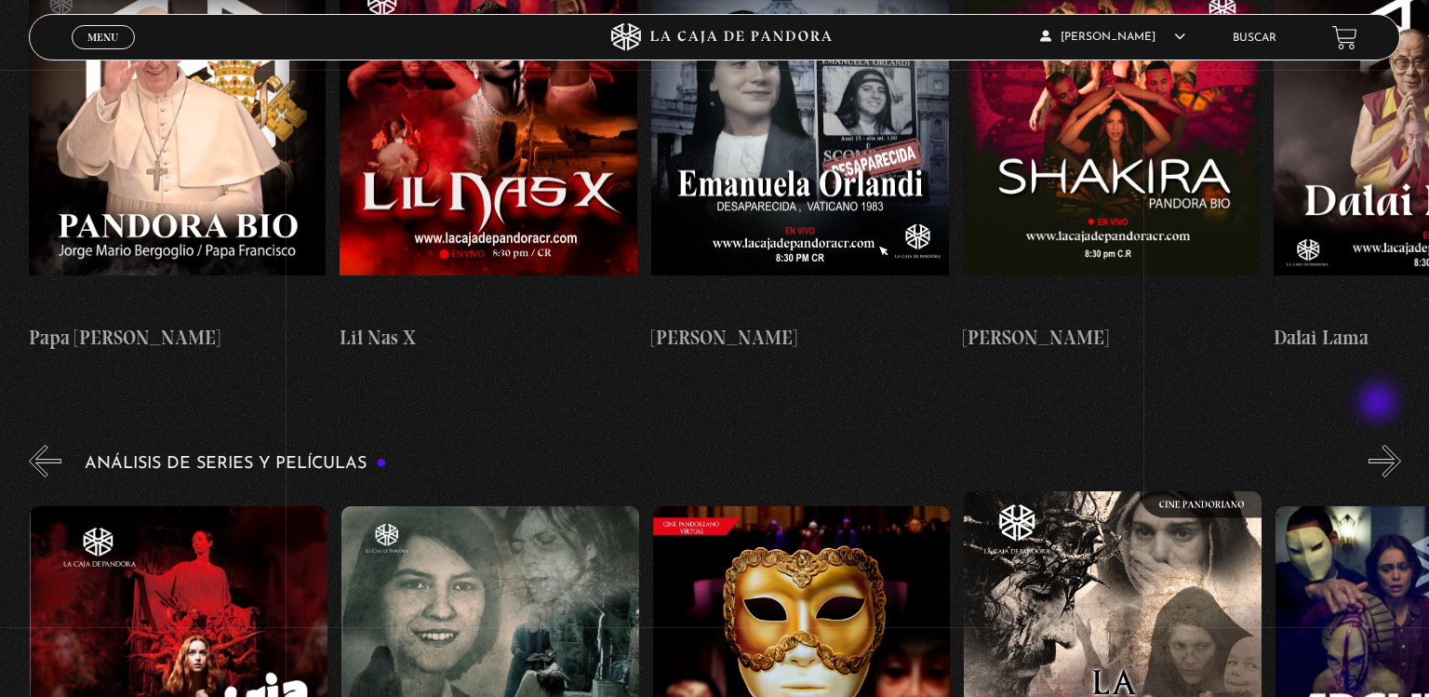
scroll to position [0, 3114]
click at [1380, 445] on button "»" at bounding box center [1385, 461] width 33 height 33
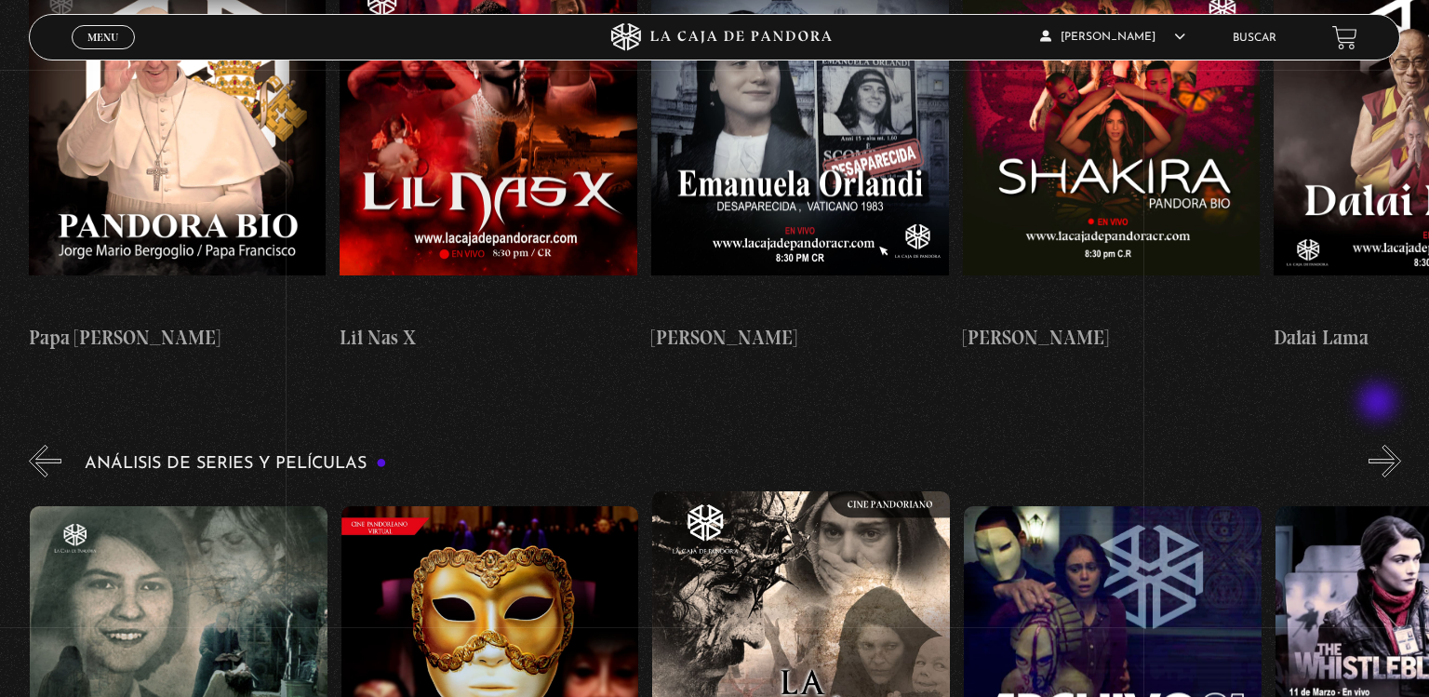
scroll to position [0, 3425]
click at [1380, 445] on button "»" at bounding box center [1385, 461] width 33 height 33
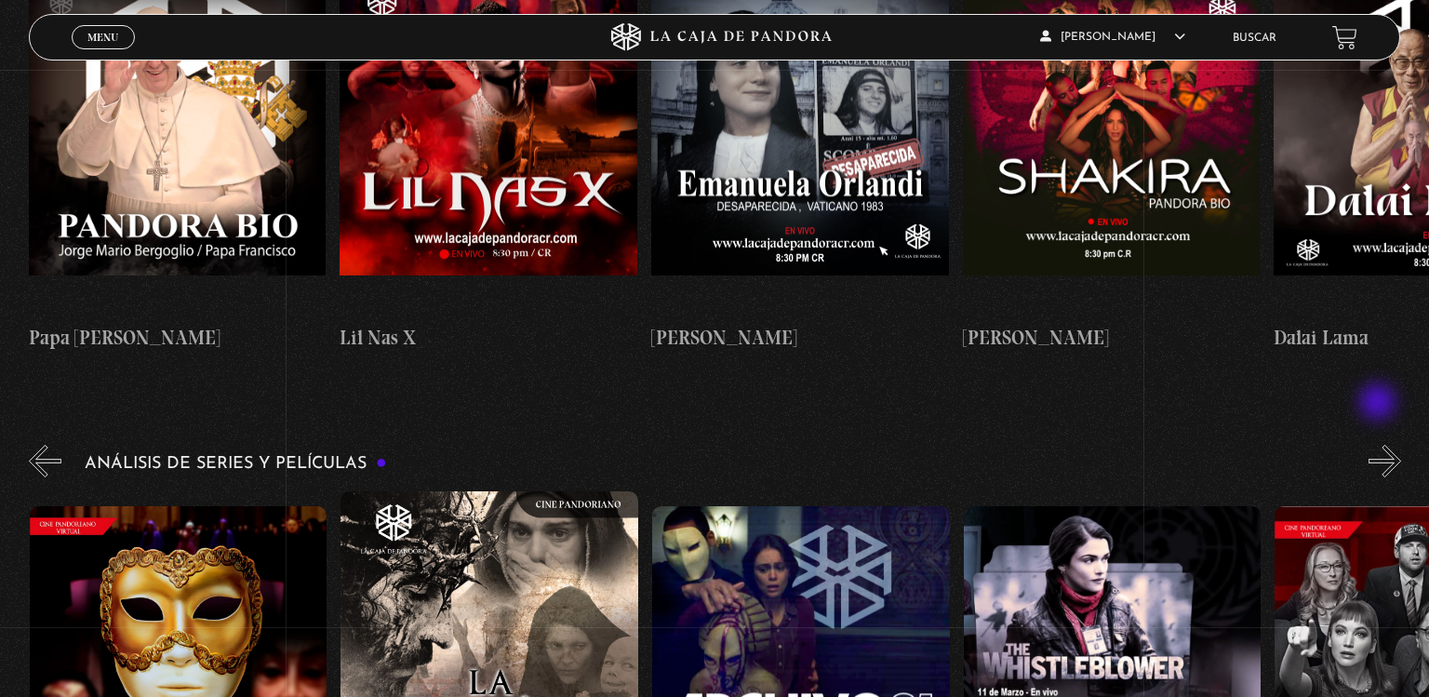
scroll to position [0, 3737]
click at [1380, 445] on button "»" at bounding box center [1385, 461] width 33 height 33
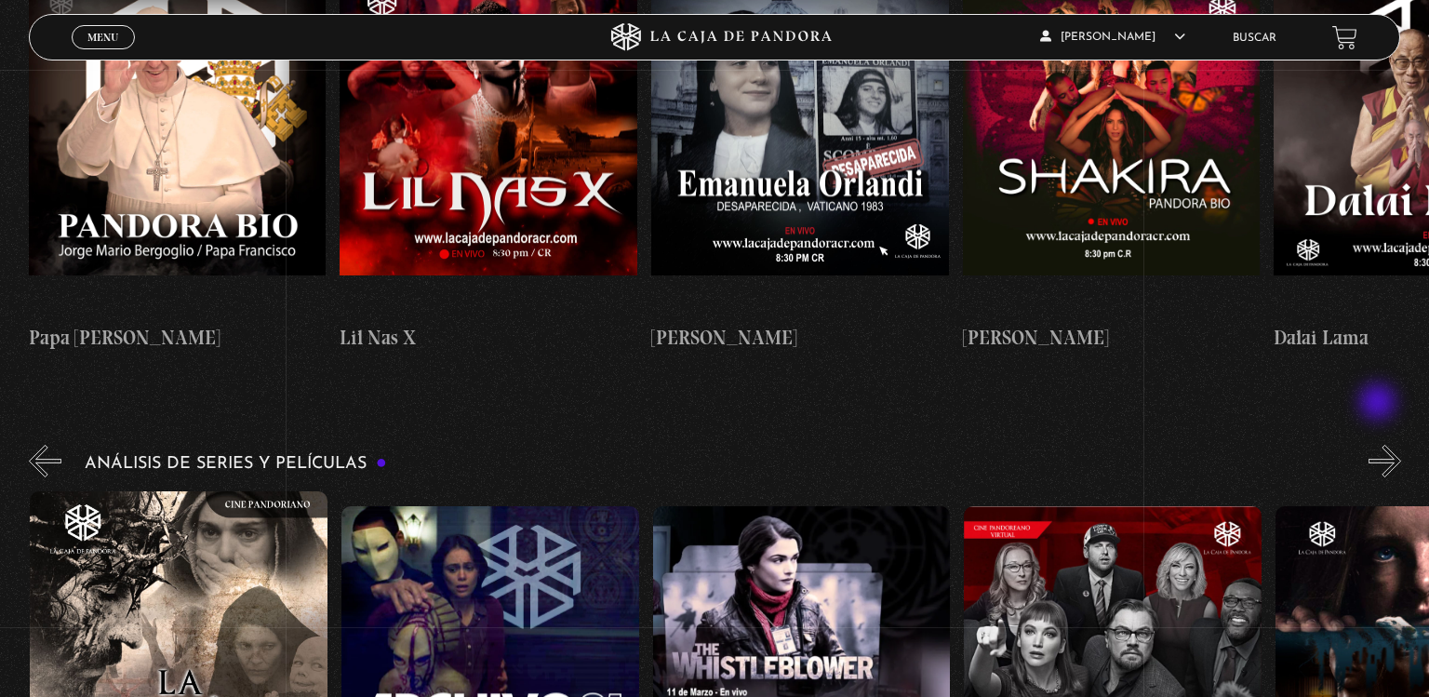
scroll to position [0, 4048]
click at [1380, 445] on button "»" at bounding box center [1385, 461] width 33 height 33
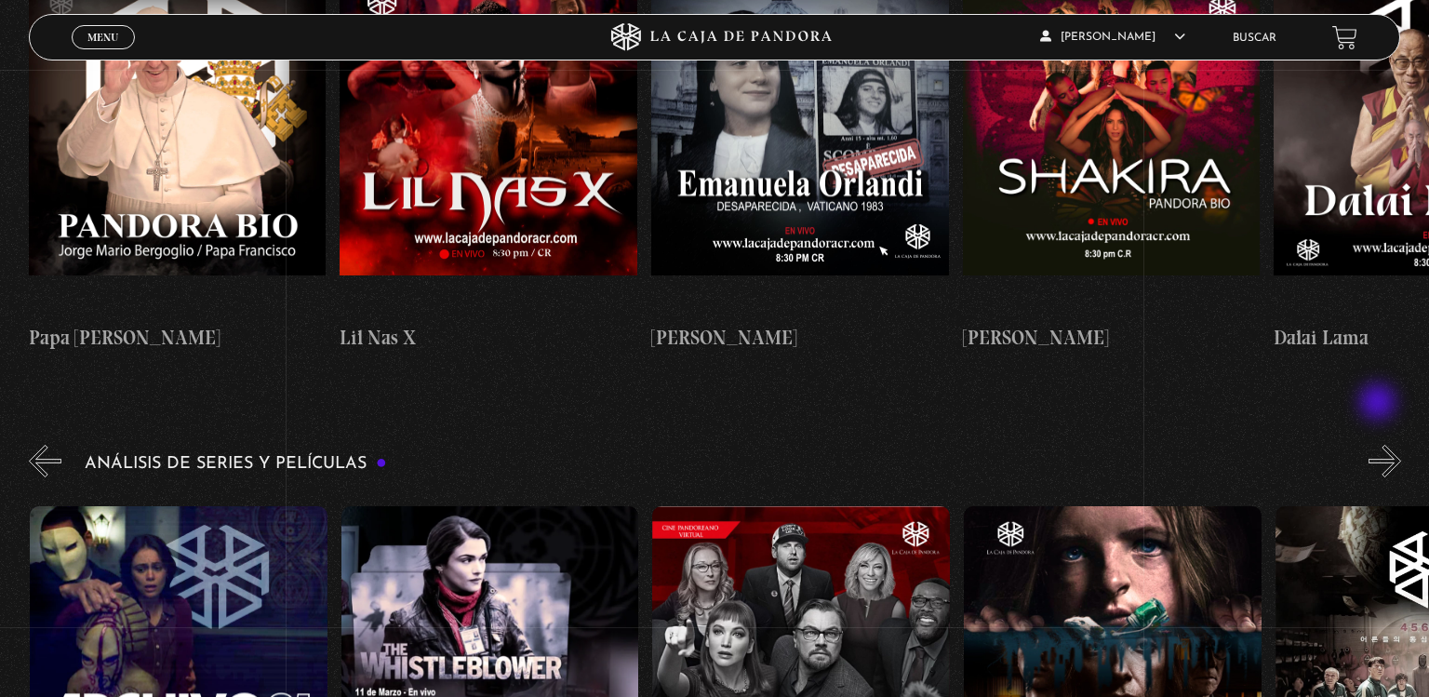
scroll to position [0, 4359]
click at [1380, 445] on button "»" at bounding box center [1385, 461] width 33 height 33
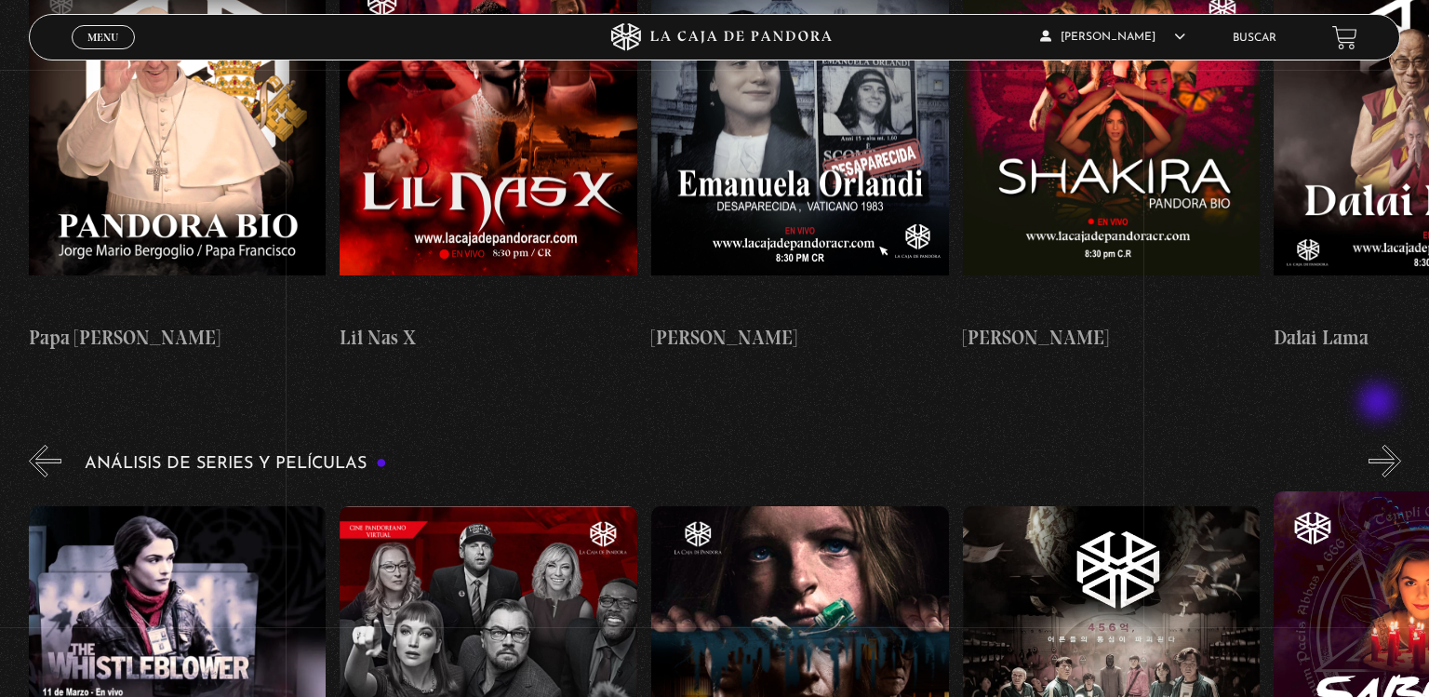
click at [1380, 445] on button "»" at bounding box center [1385, 461] width 33 height 33
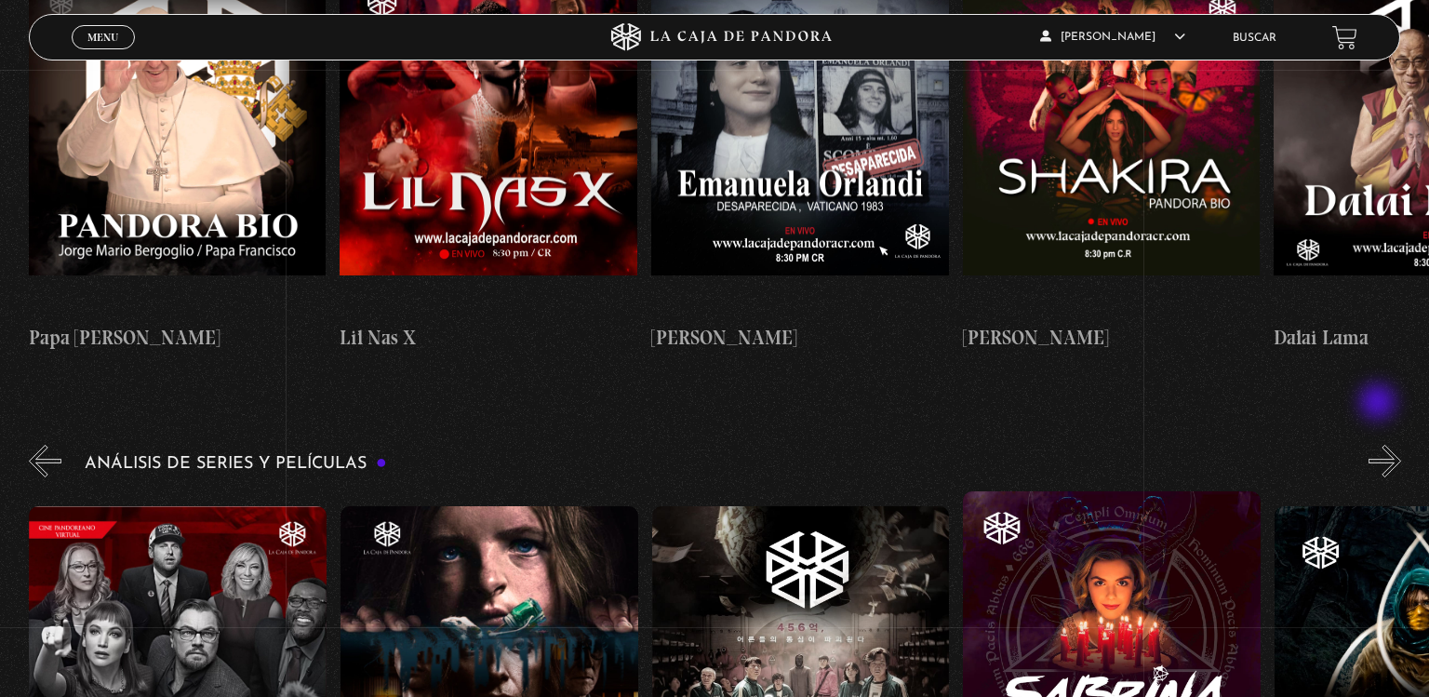
click at [1380, 445] on button "»" at bounding box center [1385, 461] width 33 height 33
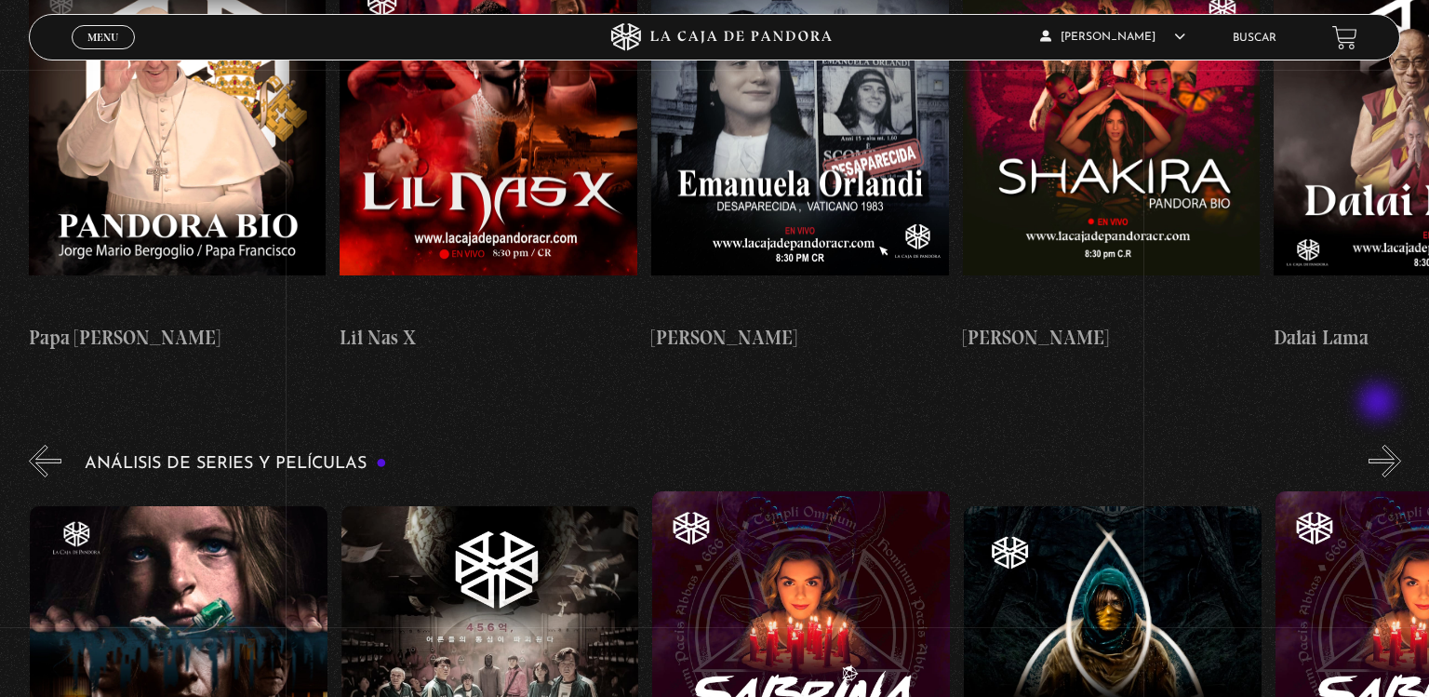
click at [1380, 445] on button "»" at bounding box center [1385, 461] width 33 height 33
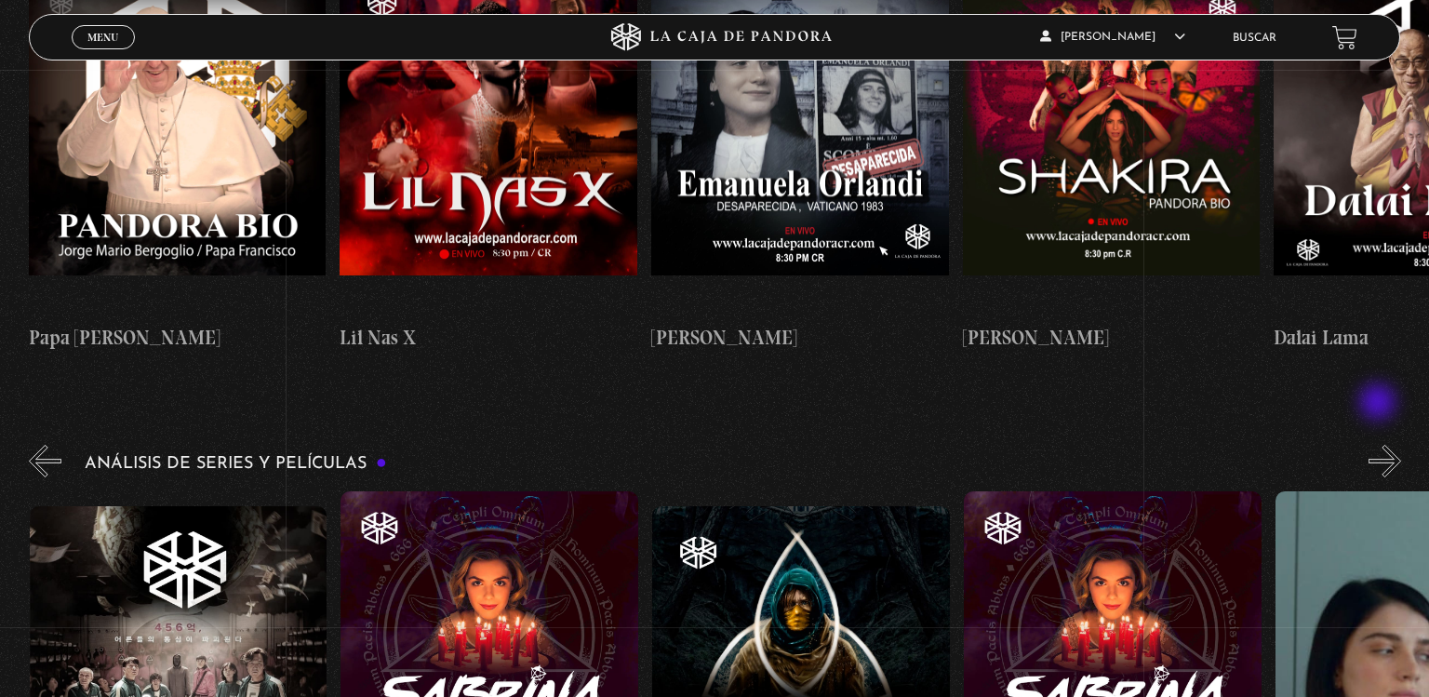
click at [1380, 445] on button "»" at bounding box center [1385, 461] width 33 height 33
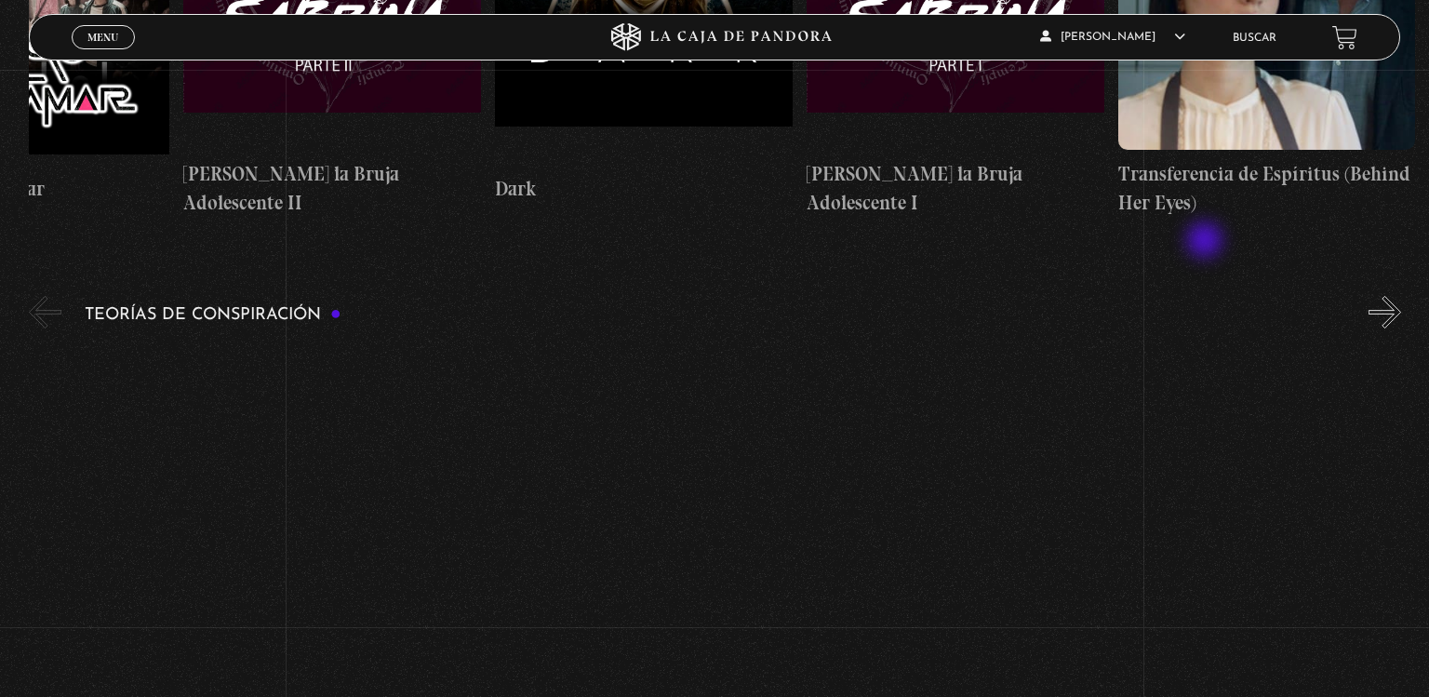
scroll to position [2777, 0]
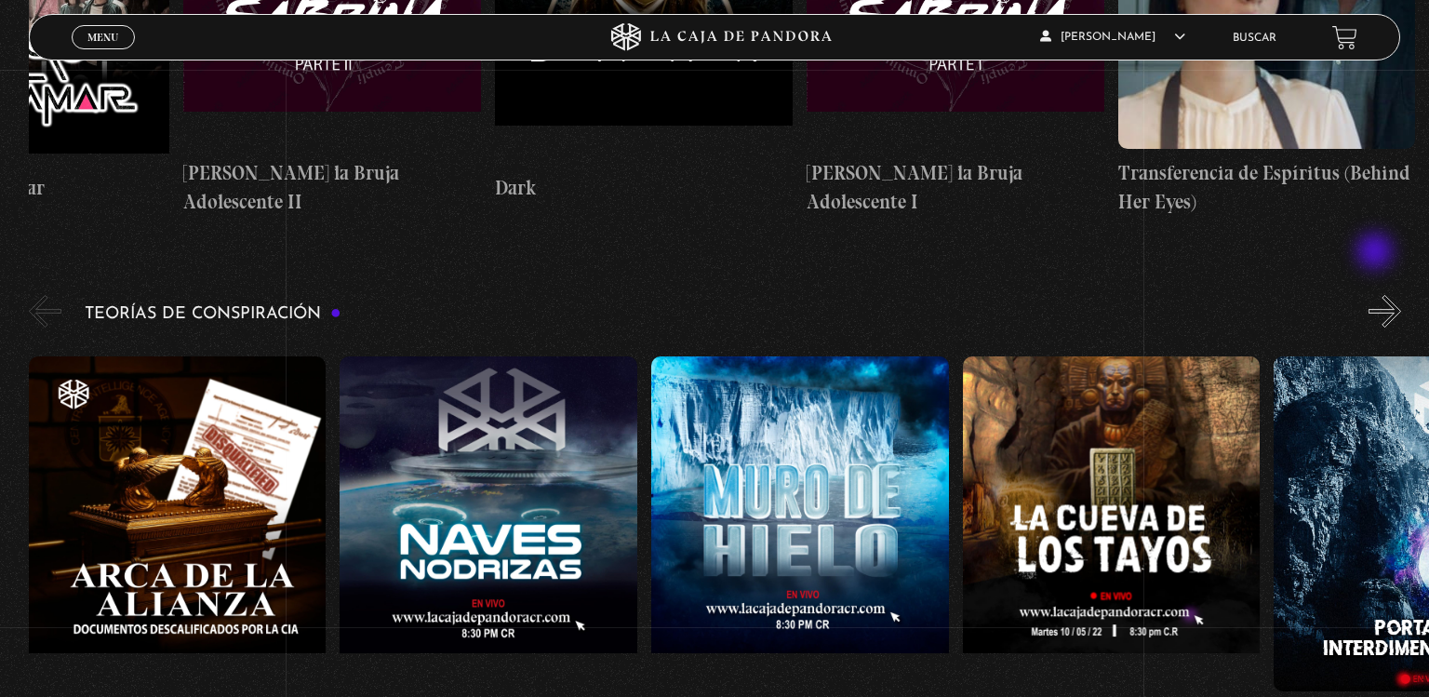
click at [1377, 295] on button "»" at bounding box center [1385, 311] width 33 height 33
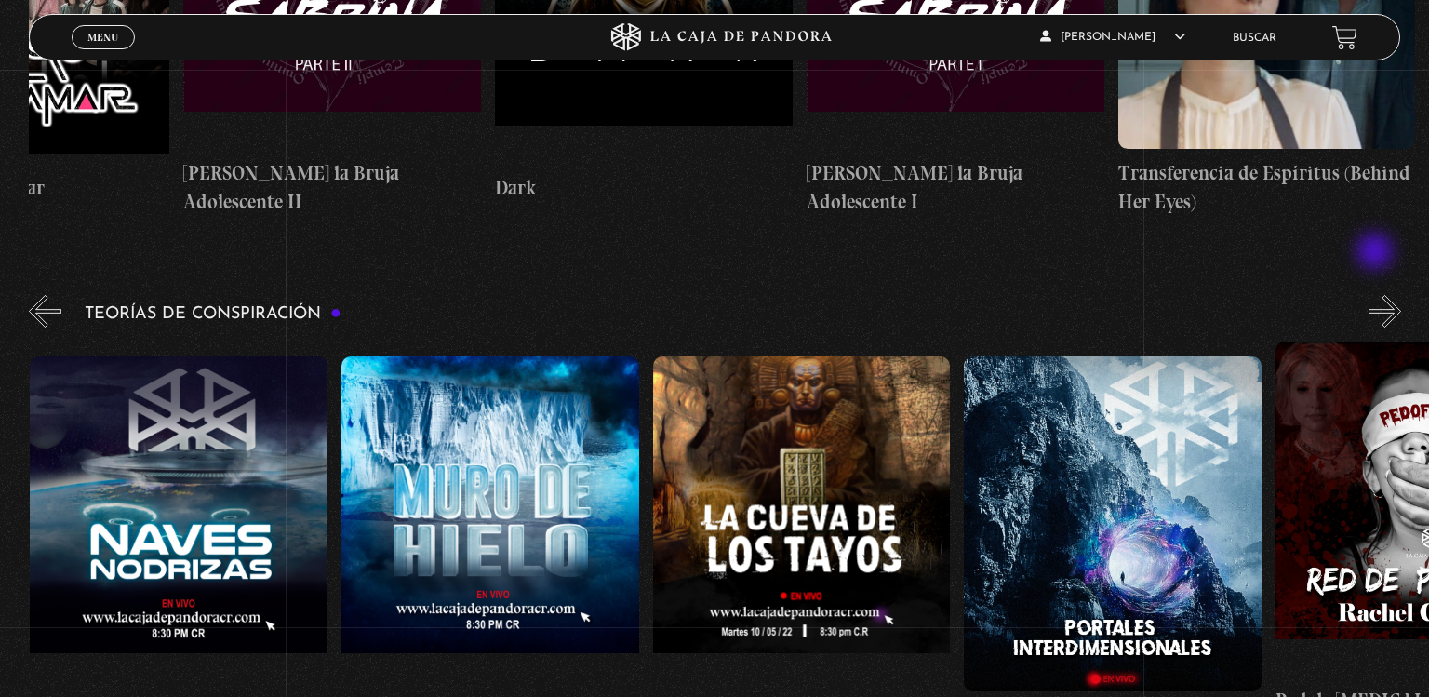
scroll to position [0, 311]
click at [1377, 295] on button "»" at bounding box center [1385, 311] width 33 height 33
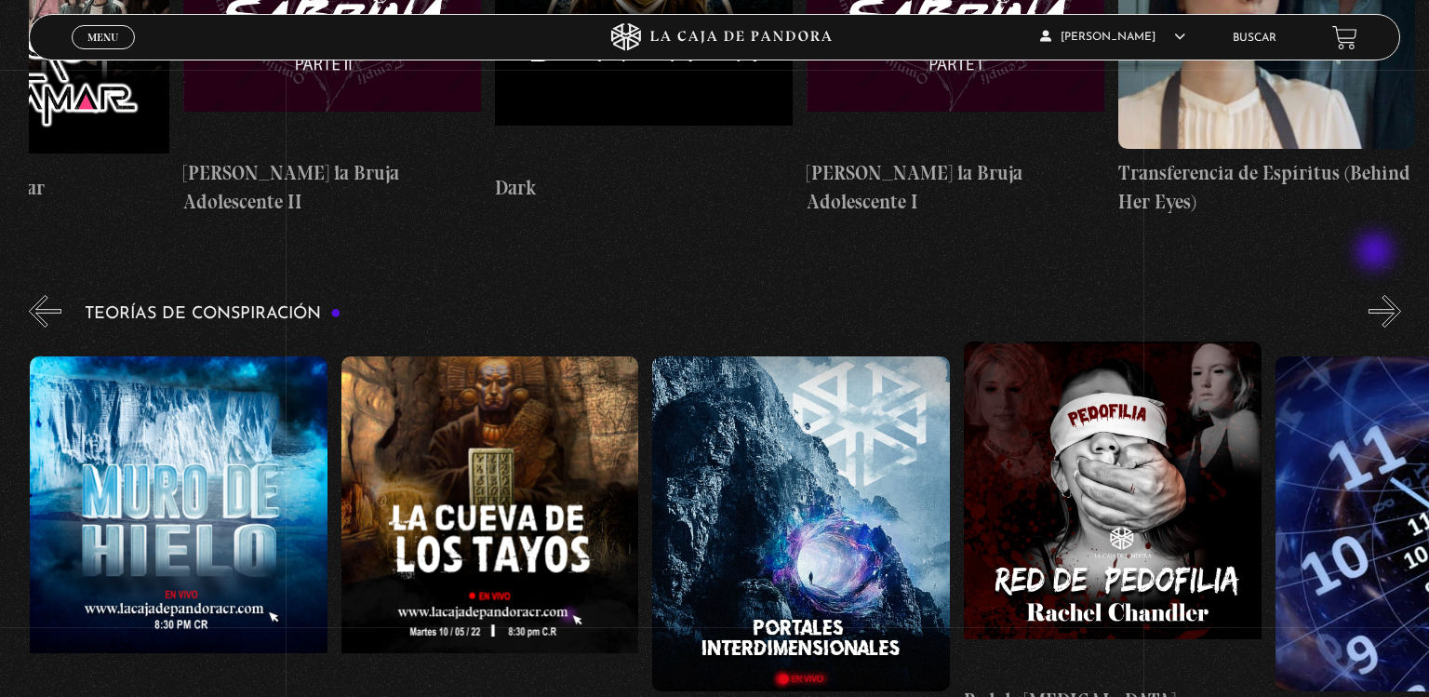
scroll to position [0, 622]
click at [1377, 295] on button "»" at bounding box center [1385, 311] width 33 height 33
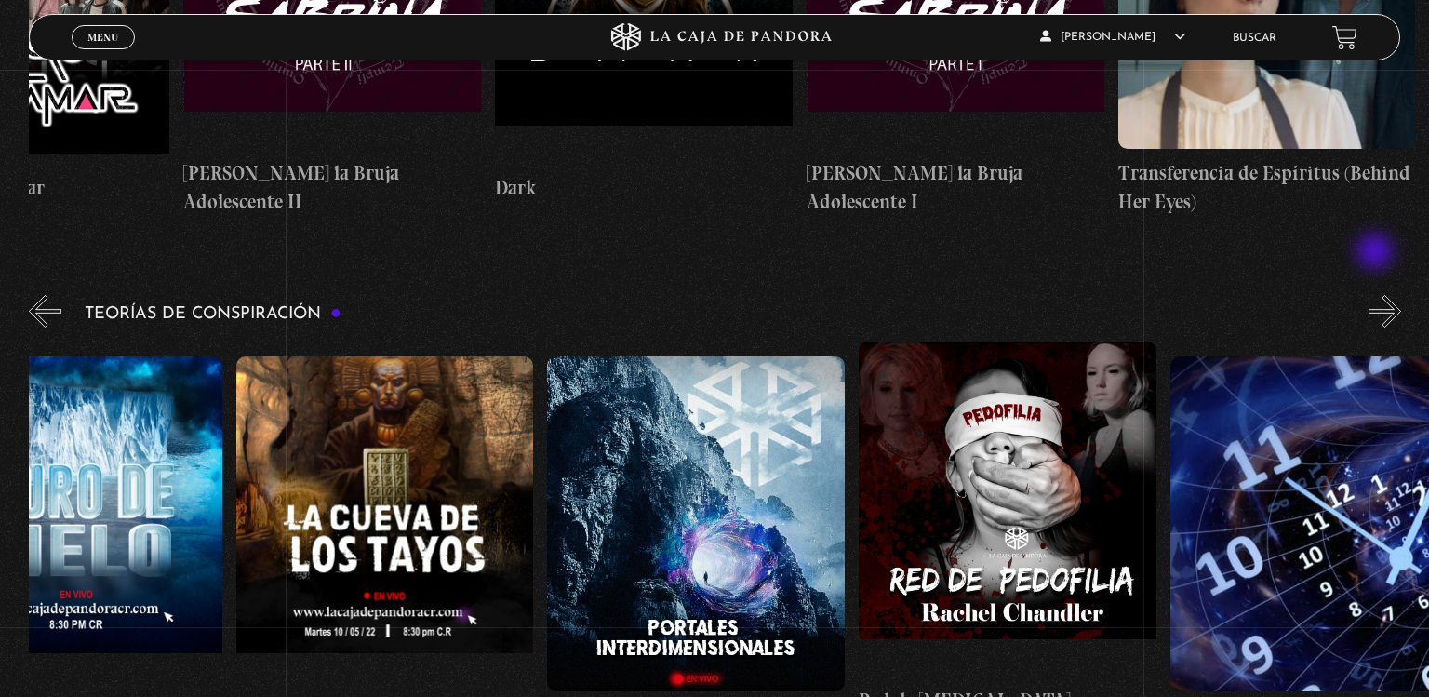
scroll to position [0, 778]
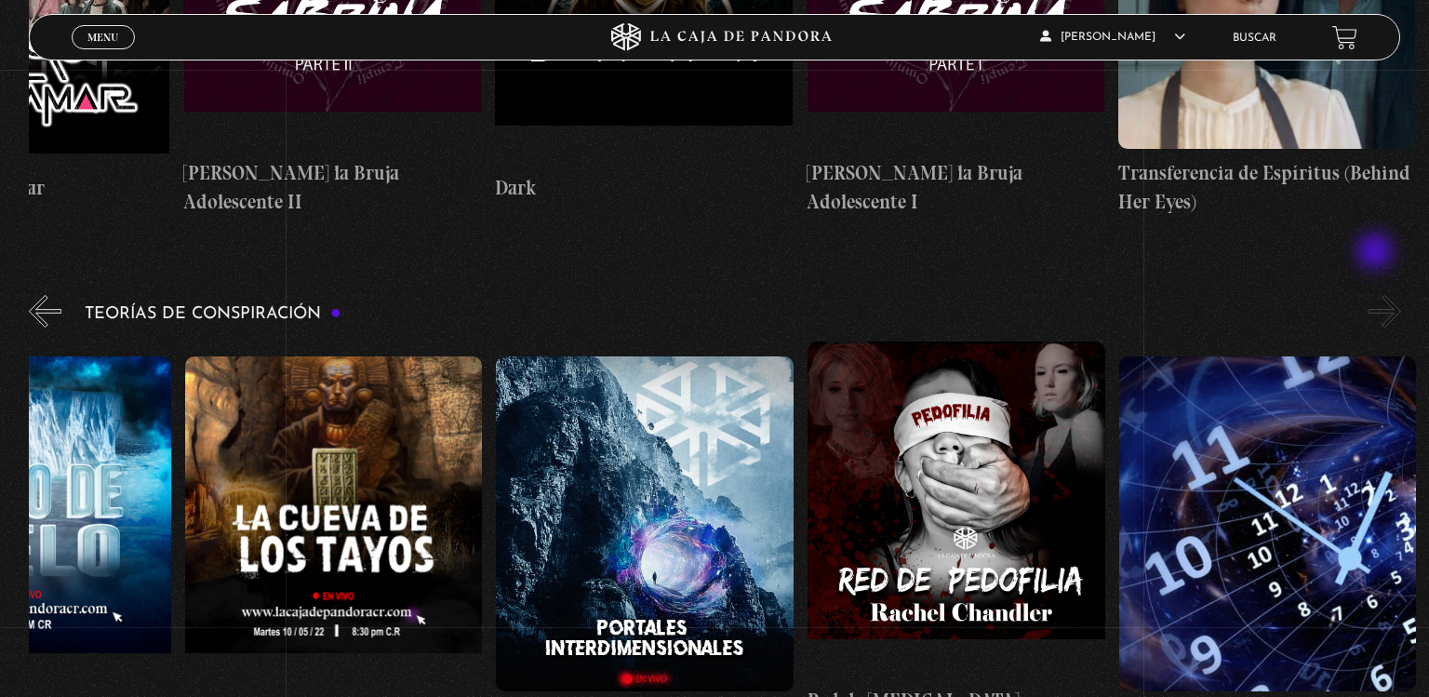
click at [1377, 295] on button "»" at bounding box center [1385, 311] width 33 height 33
click at [328, 416] on figure at bounding box center [334, 523] width 298 height 335
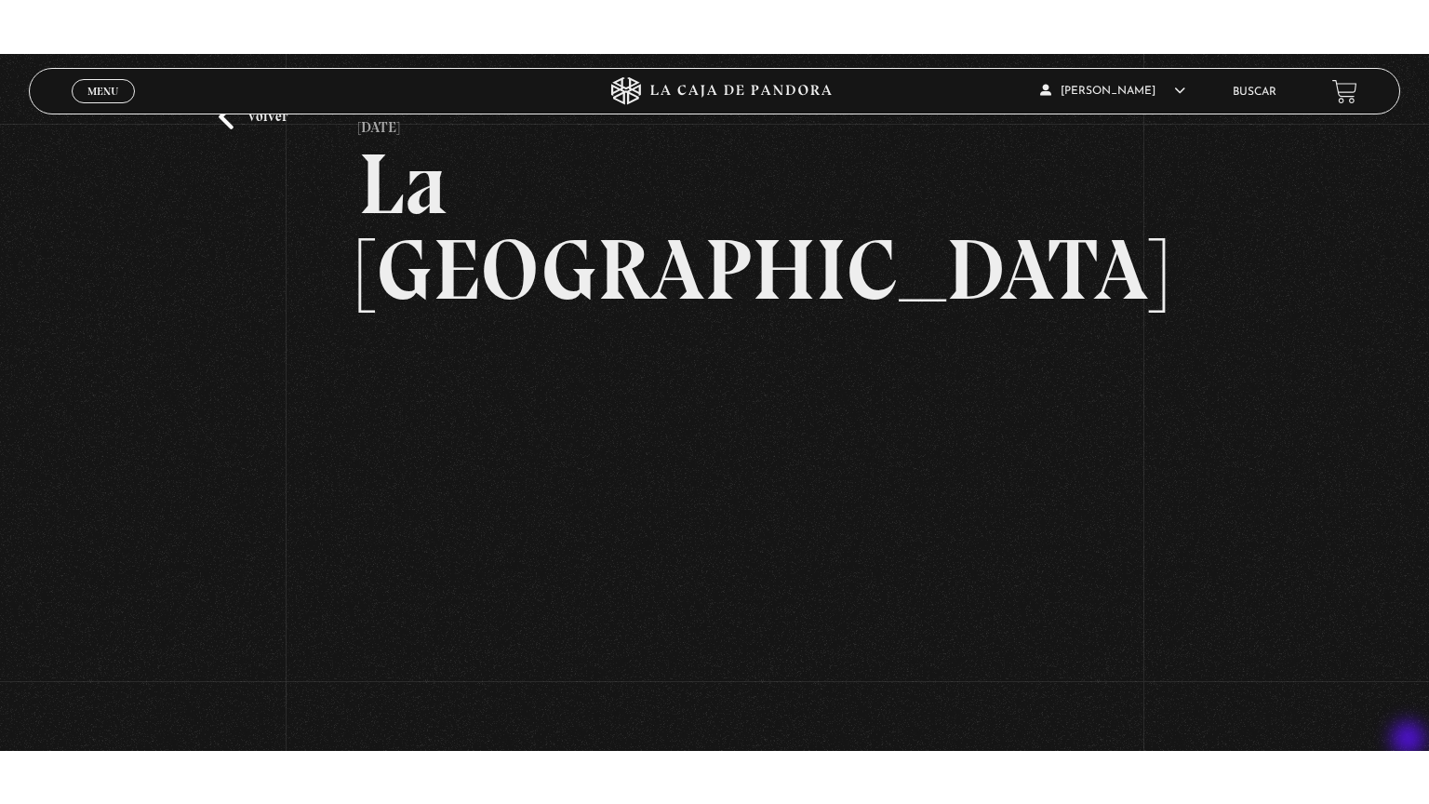
scroll to position [119, 0]
